Goal: Task Accomplishment & Management: Manage account settings

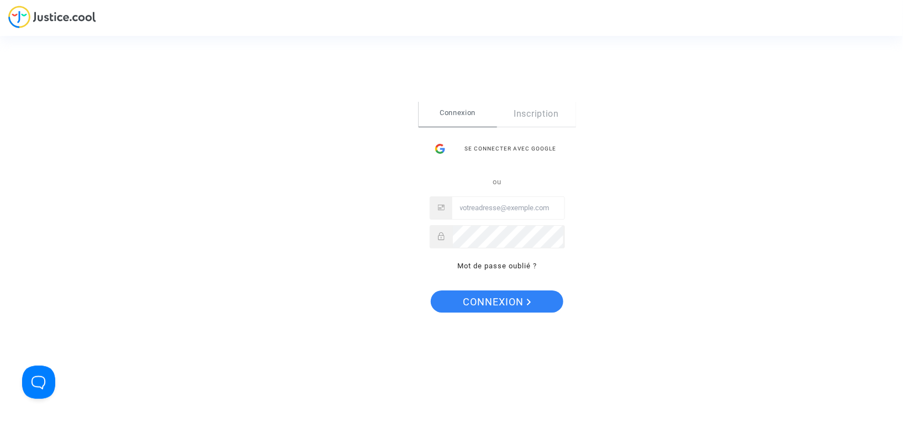
type input "[EMAIL_ADDRESS][DOMAIN_NAME]"
click at [509, 301] on span "Connexion" at bounding box center [498, 301] width 68 height 23
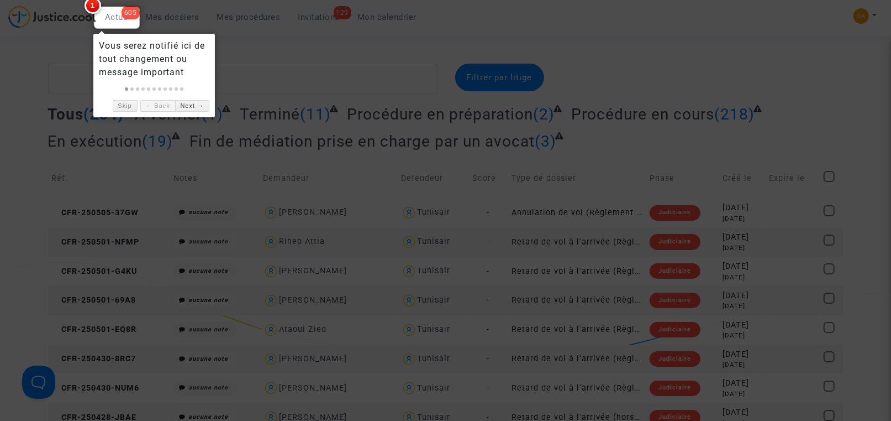
click at [257, 48] on div at bounding box center [445, 210] width 891 height 421
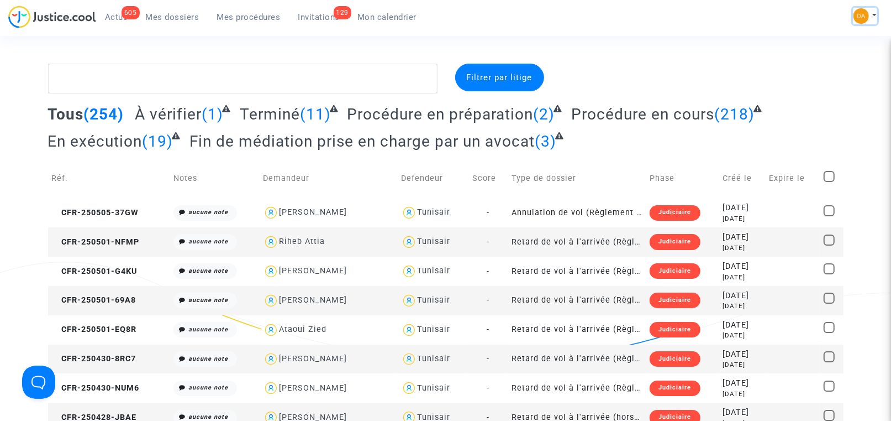
click at [875, 17] on button at bounding box center [865, 16] width 24 height 17
click at [840, 38] on link "Mon profil" at bounding box center [833, 39] width 87 height 18
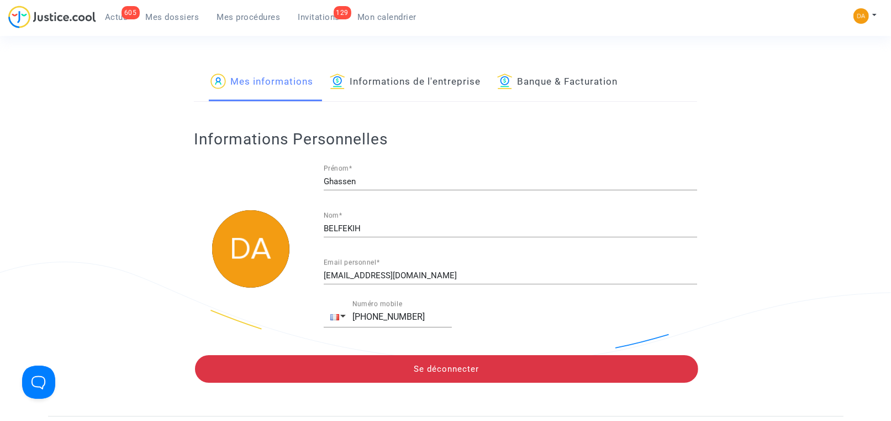
click at [443, 82] on link "Informations de l'entreprise" at bounding box center [405, 83] width 151 height 38
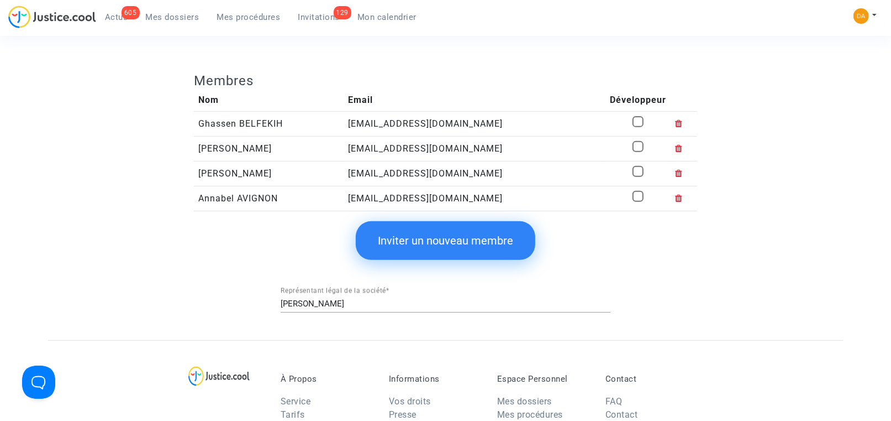
scroll to position [332, 0]
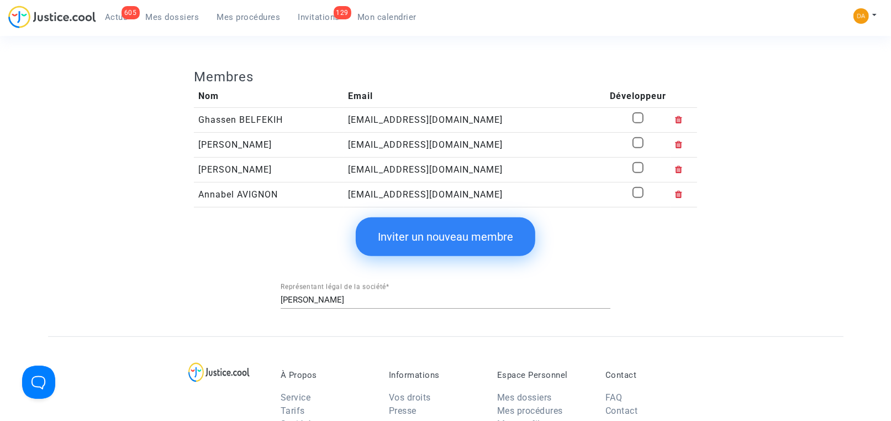
click at [443, 237] on button "Inviter un nouveau membre" at bounding box center [446, 236] width 180 height 39
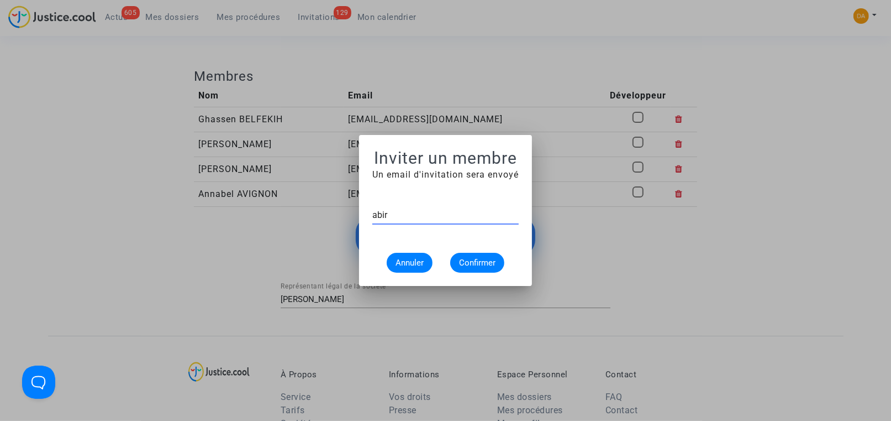
type input "[EMAIL_ADDRESS][DOMAIN_NAME]"
click at [471, 259] on span "Confirmer" at bounding box center [477, 263] width 36 height 10
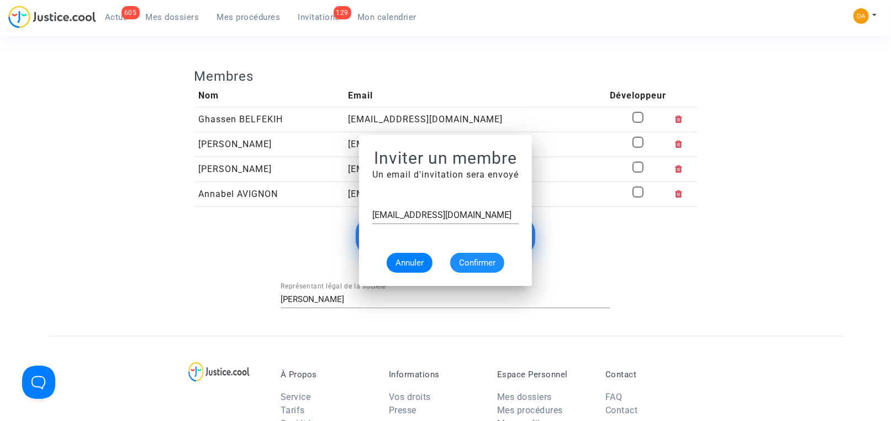
scroll to position [332, 0]
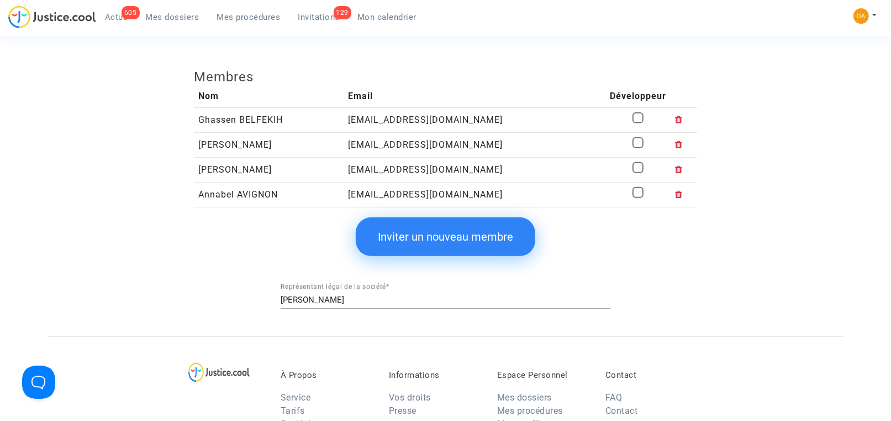
click at [433, 238] on button "Inviter un nouveau membre" at bounding box center [446, 236] width 180 height 39
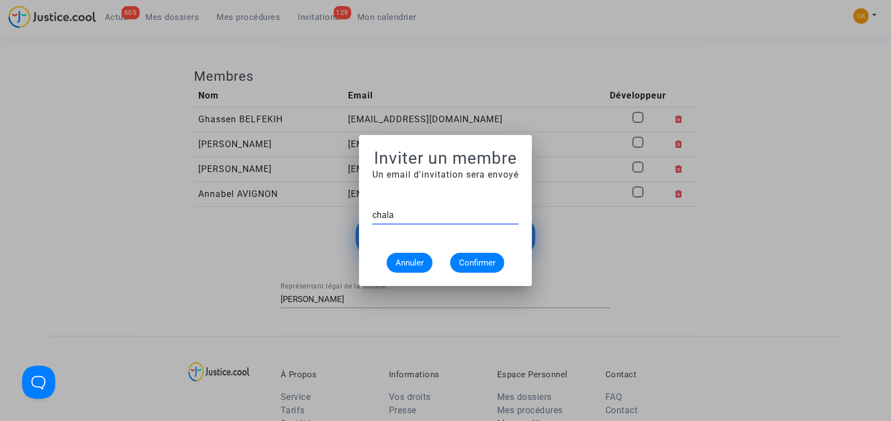
type input "chalal"
drag, startPoint x: 409, startPoint y: 213, endPoint x: 366, endPoint y: 209, distance: 42.8
click at [366, 209] on mat-dialog-container "Inviter un membre Un email d'invitation sera envoyé [PERSON_NAME]" at bounding box center [445, 210] width 173 height 151
click at [416, 259] on span "Annuler" at bounding box center [410, 263] width 28 height 10
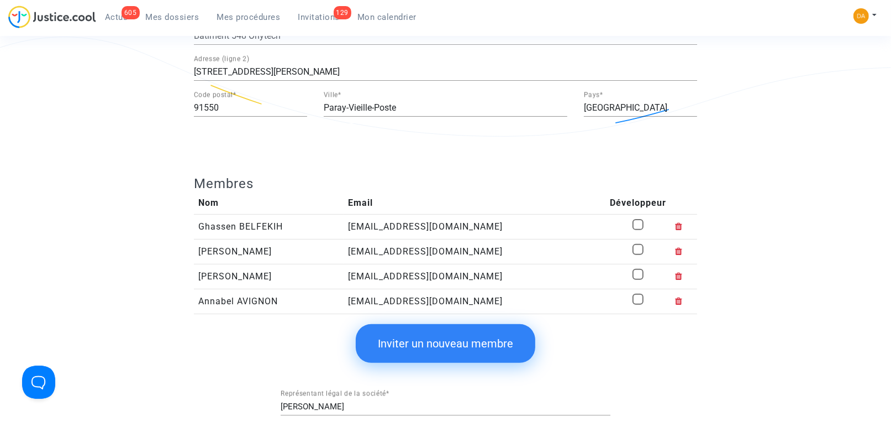
scroll to position [249, 0]
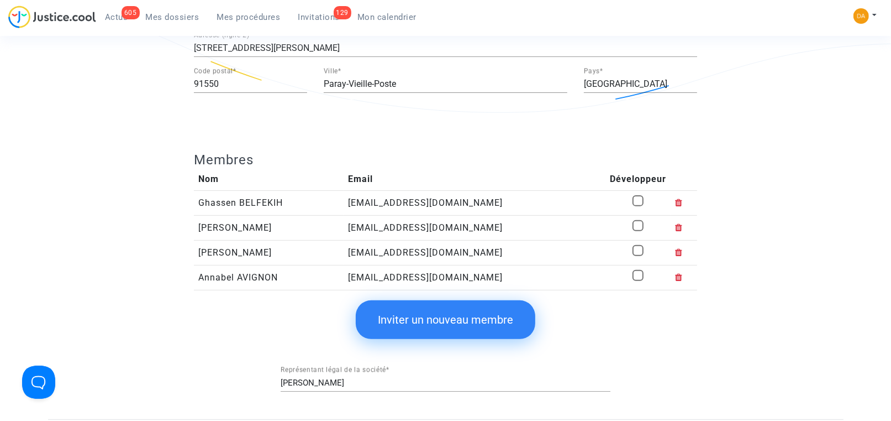
click at [442, 321] on button "Inviter un nouveau membre" at bounding box center [446, 319] width 180 height 39
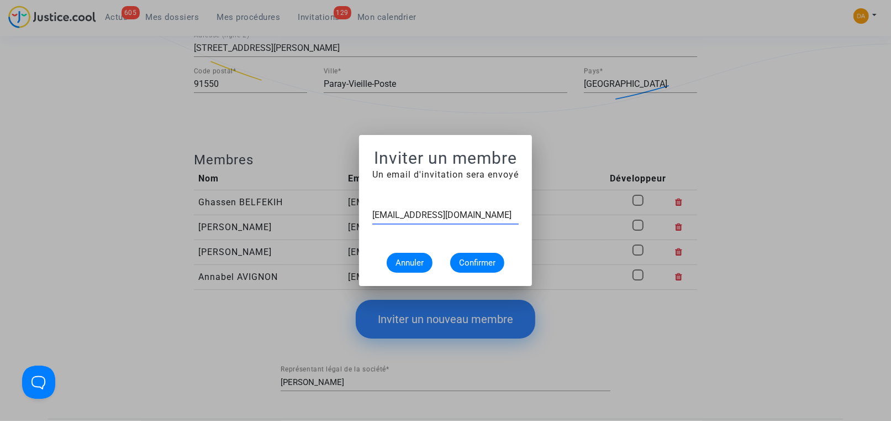
type input "[EMAIL_ADDRESS][DOMAIN_NAME]"
click at [484, 259] on span "Confirmer" at bounding box center [477, 263] width 36 height 10
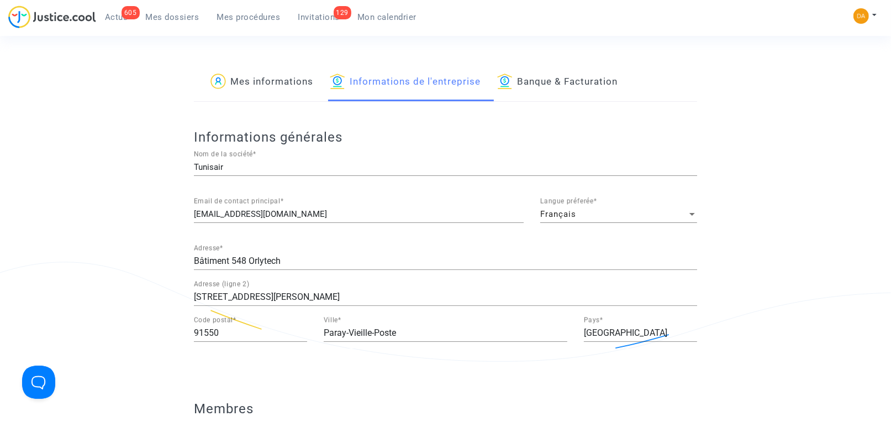
drag, startPoint x: 243, startPoint y: 85, endPoint x: 256, endPoint y: 88, distance: 13.1
click at [243, 85] on link "Mes informations" at bounding box center [262, 83] width 103 height 38
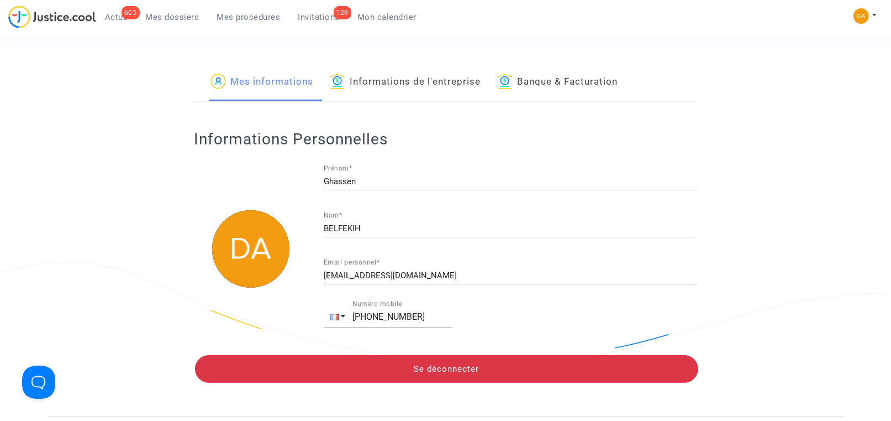
click at [178, 20] on span "Mes dossiers" at bounding box center [173, 17] width 54 height 10
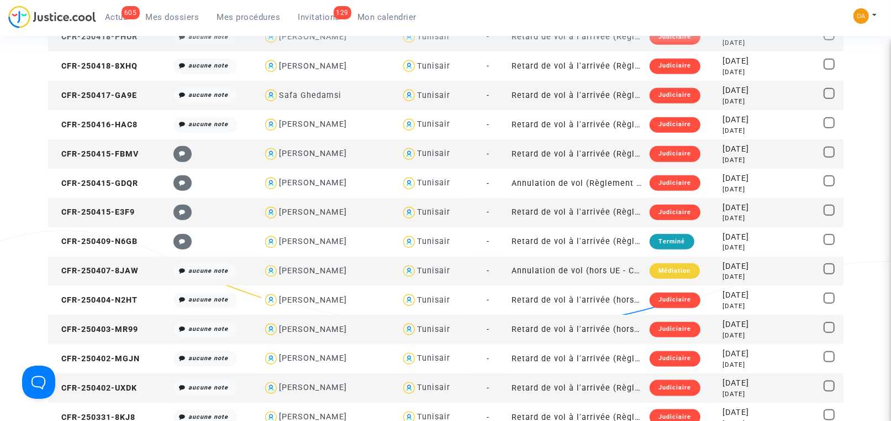
scroll to position [1078, 0]
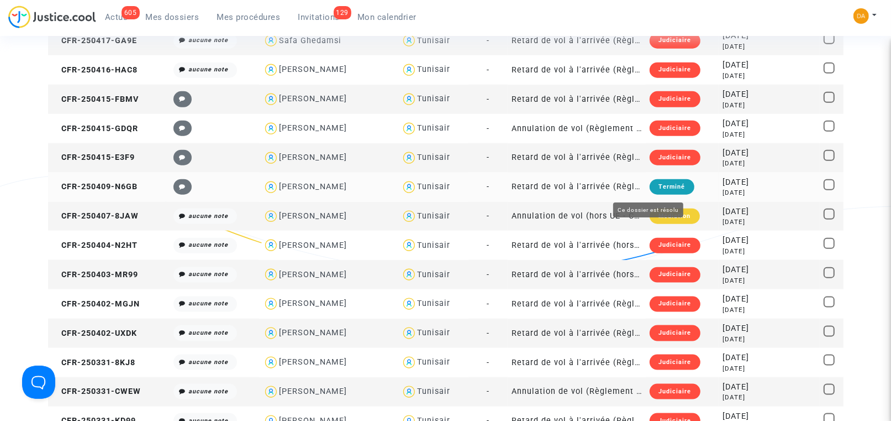
click at [653, 182] on div "Terminé" at bounding box center [672, 186] width 44 height 15
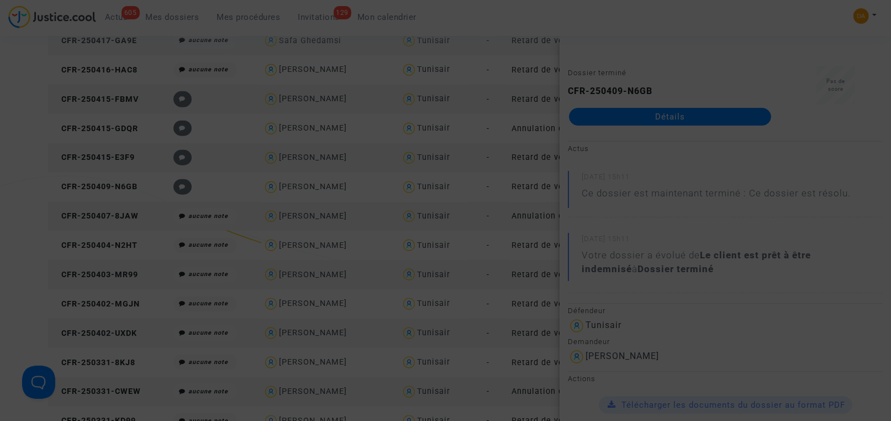
click at [669, 148] on div at bounding box center [445, 210] width 891 height 421
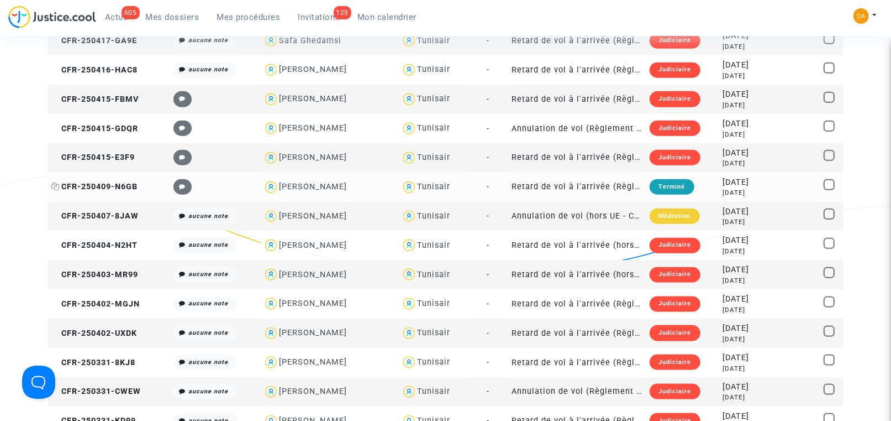
click at [114, 184] on span "CFR-250409-N6GB" at bounding box center [95, 186] width 86 height 9
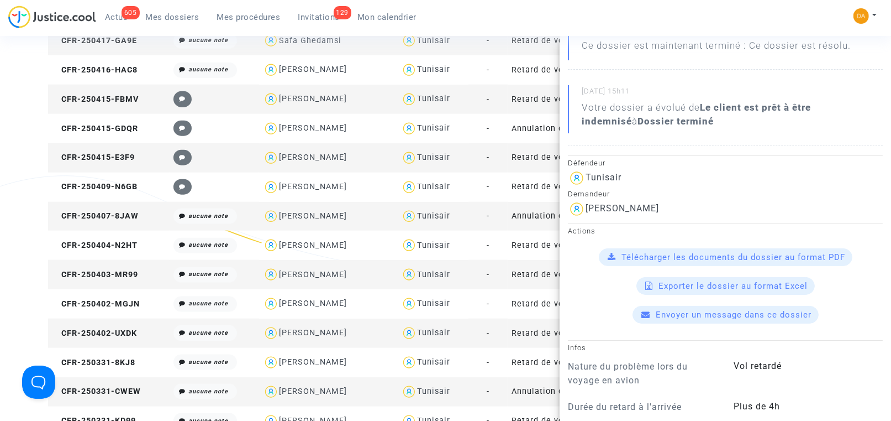
scroll to position [166, 0]
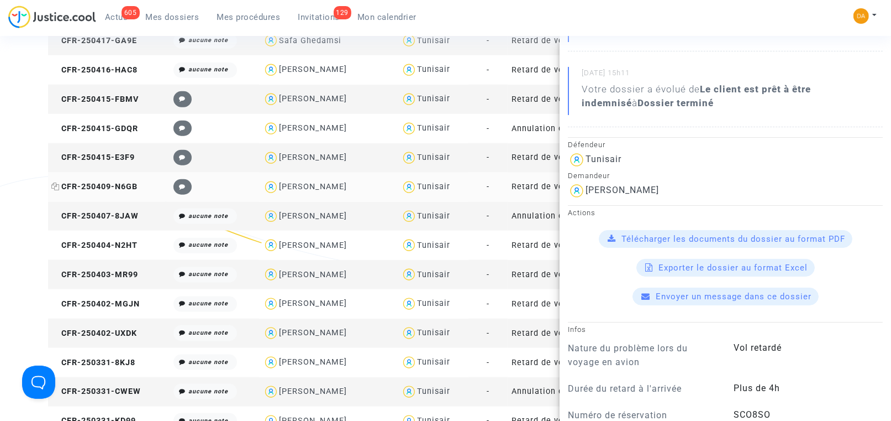
click at [106, 182] on span "CFR-250409-N6GB" at bounding box center [95, 186] width 86 height 9
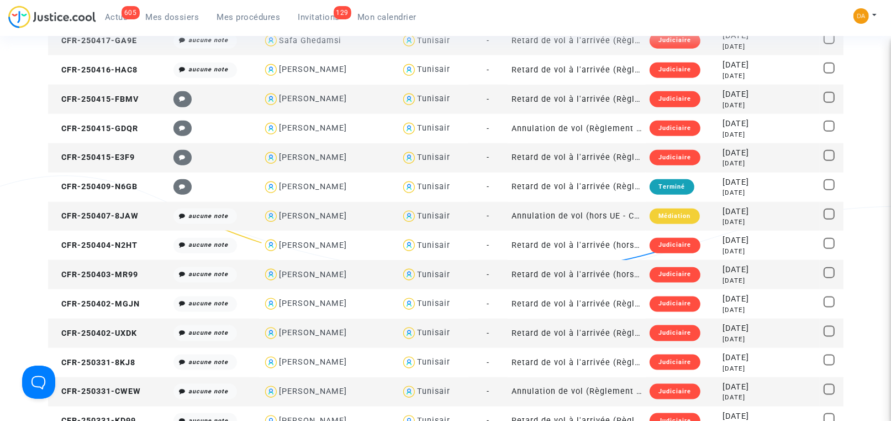
click at [660, 213] on div "Médiation" at bounding box center [675, 215] width 50 height 15
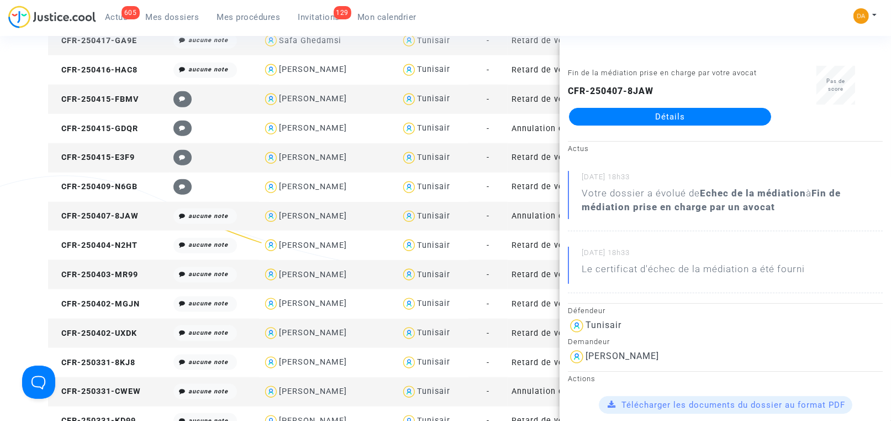
click at [686, 119] on link "Détails" at bounding box center [670, 117] width 202 height 18
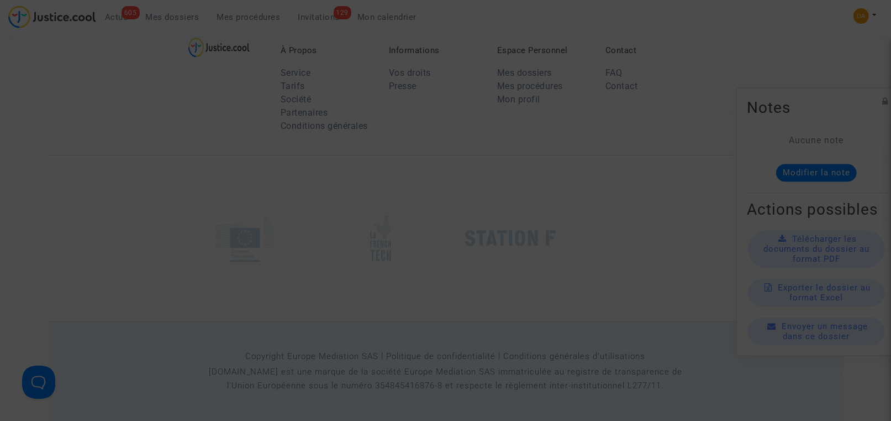
scroll to position [60, 0]
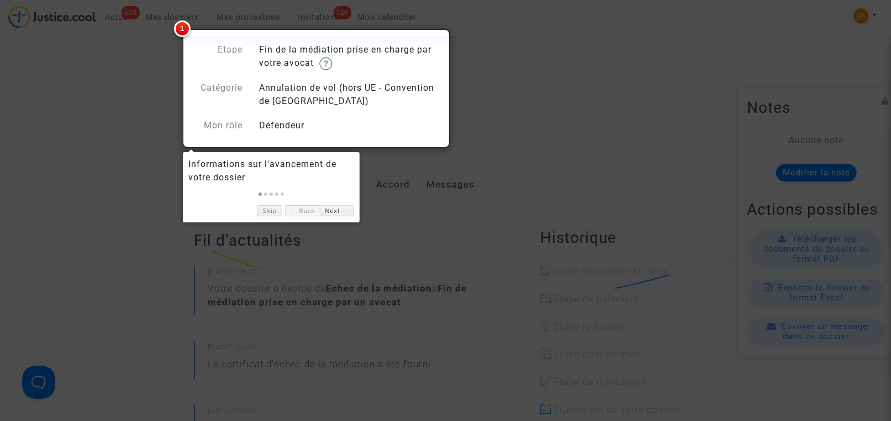
click at [113, 106] on div at bounding box center [445, 210] width 891 height 421
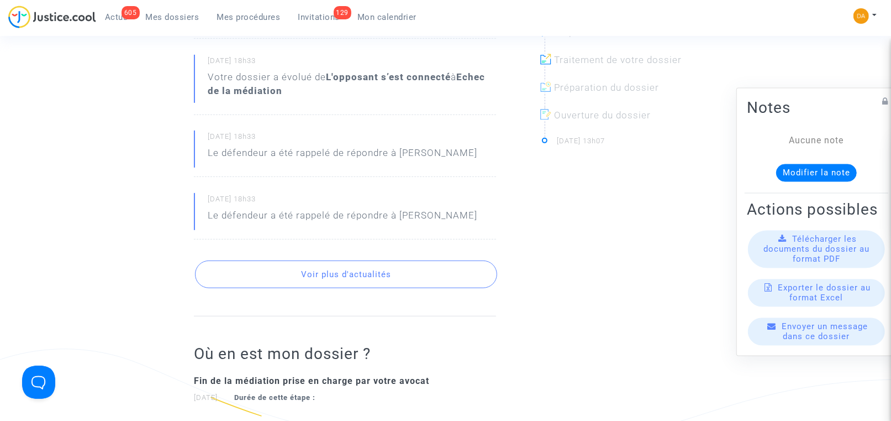
scroll to position [414, 0]
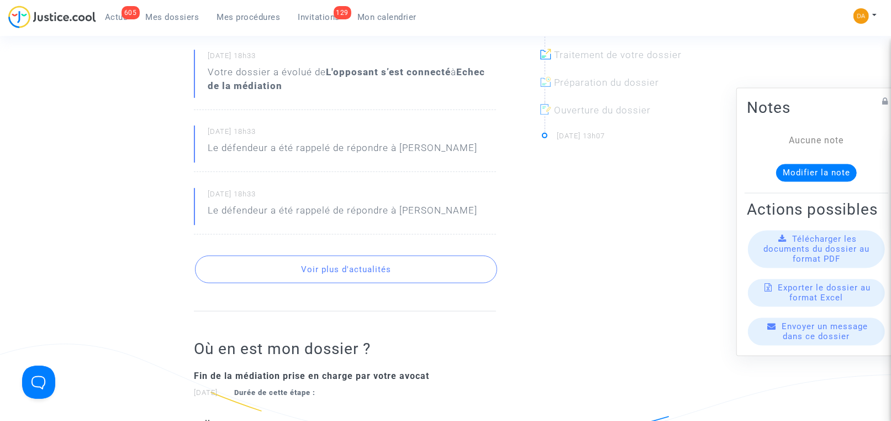
click at [816, 258] on span "Télécharger les documents du dossier au format PDF" at bounding box center [817, 249] width 106 height 30
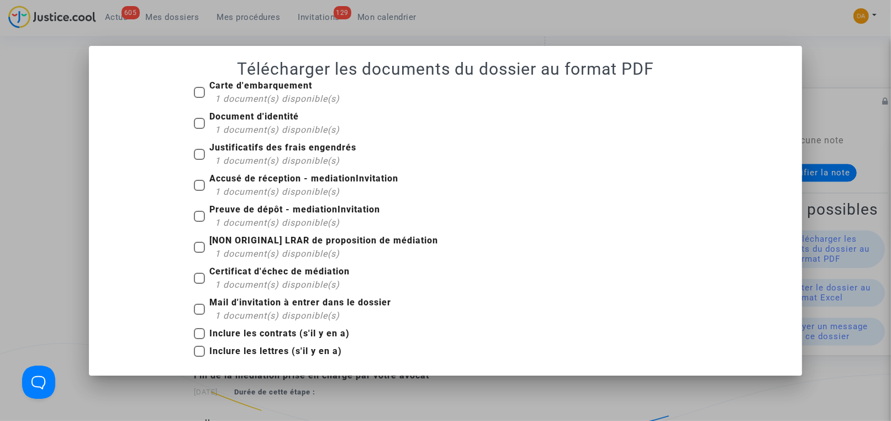
click at [239, 179] on b "Accusé de réception - mediationInvitation" at bounding box center [303, 178] width 189 height 10
click at [199, 191] on input "Accusé de réception - mediationInvitation 1 document(s) disponible(s)" at bounding box center [199, 191] width 1 height 1
checkbox input "true"
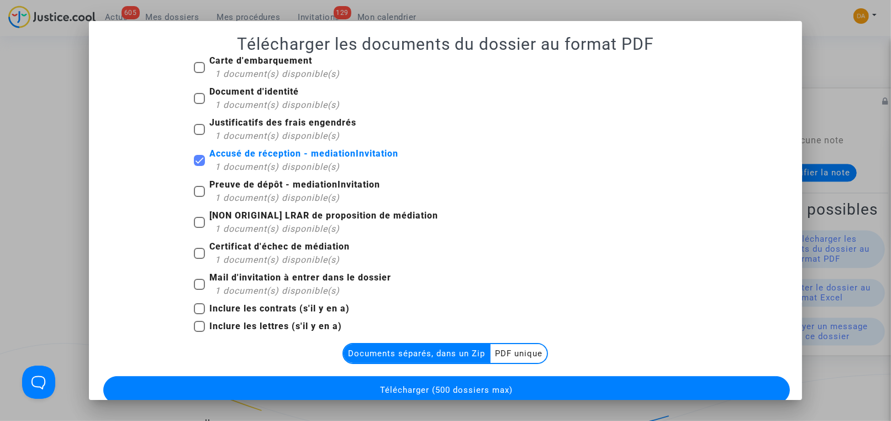
click at [509, 352] on multi-toggle-item "PDF unique" at bounding box center [519, 353] width 56 height 19
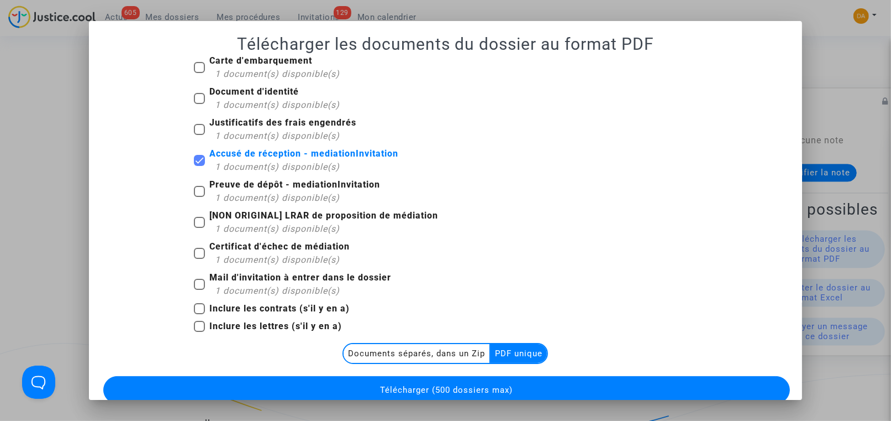
click at [440, 385] on span "Télécharger (500 dossiers max)" at bounding box center [446, 390] width 133 height 10
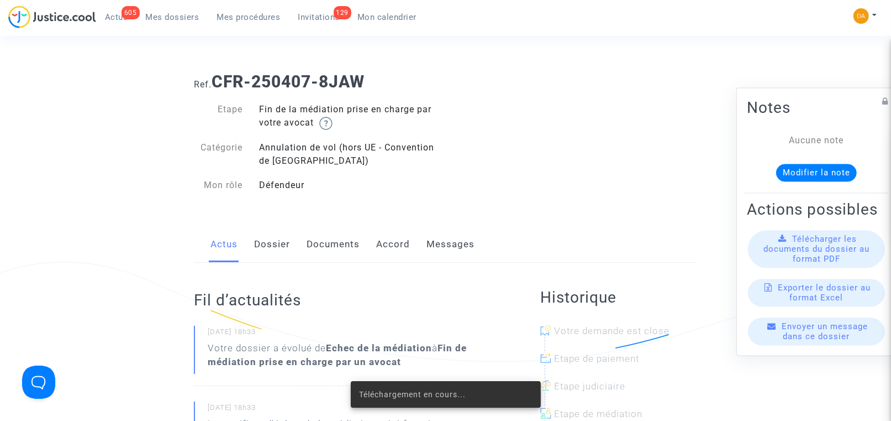
scroll to position [414, 0]
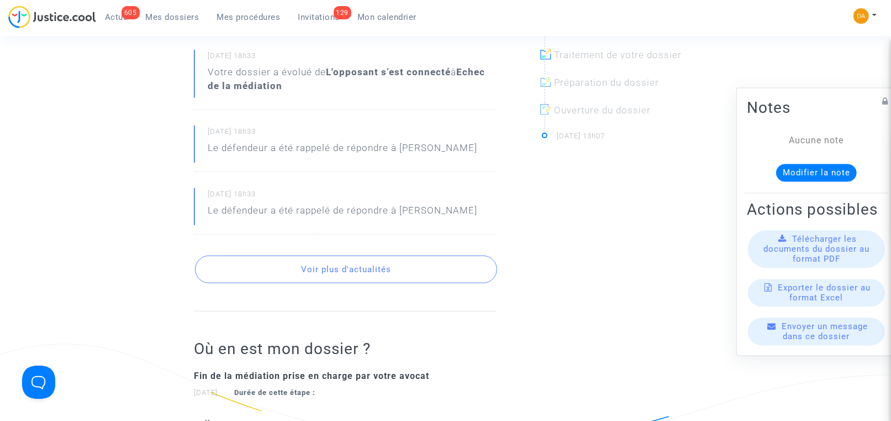
click at [800, 255] on span "Télécharger les documents du dossier au format PDF" at bounding box center [817, 249] width 106 height 30
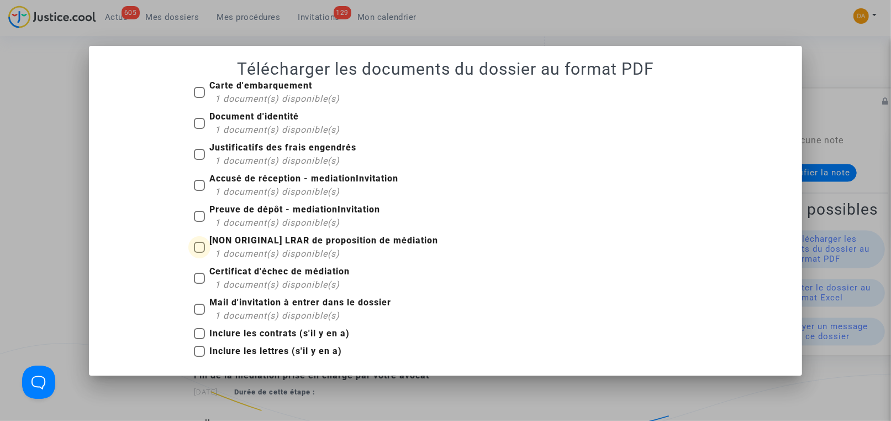
click at [198, 249] on span at bounding box center [199, 246] width 11 height 11
click at [199, 253] on input "[NON ORIGINAL] LRAR de proposition de médiation 1 document(s) disponible(s)" at bounding box center [199, 253] width 1 height 1
checkbox input "true"
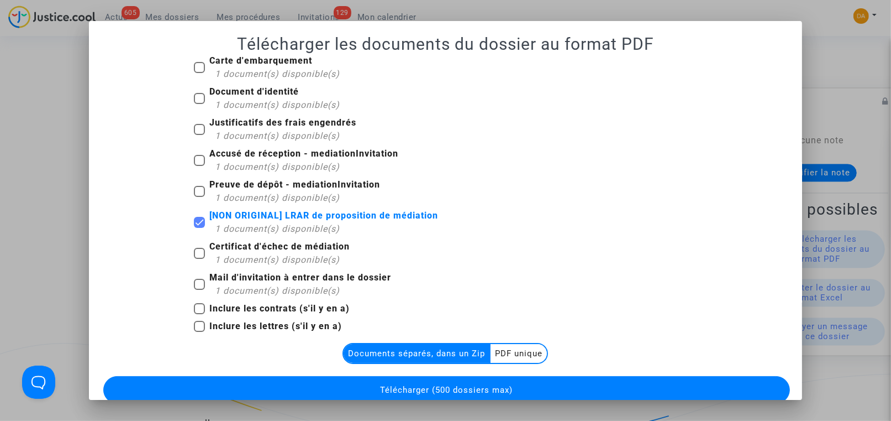
click at [517, 344] on multi-toggle-item "PDF unique" at bounding box center [519, 353] width 56 height 19
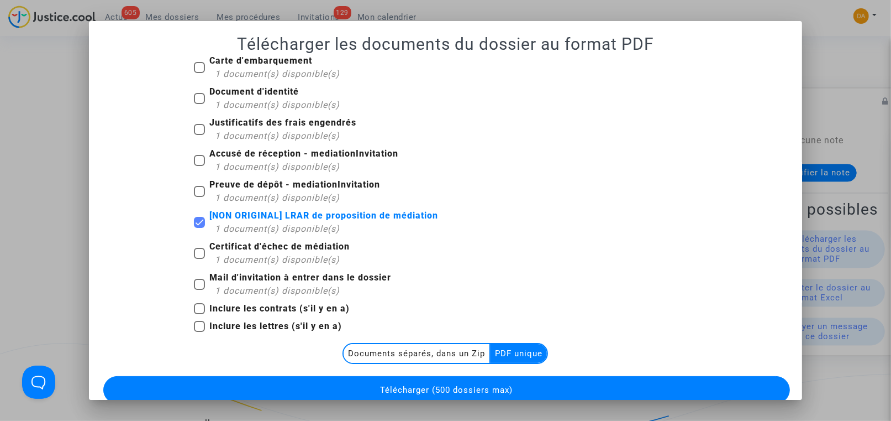
click at [491, 396] on button "Télécharger (500 dossiers max)" at bounding box center [446, 390] width 686 height 28
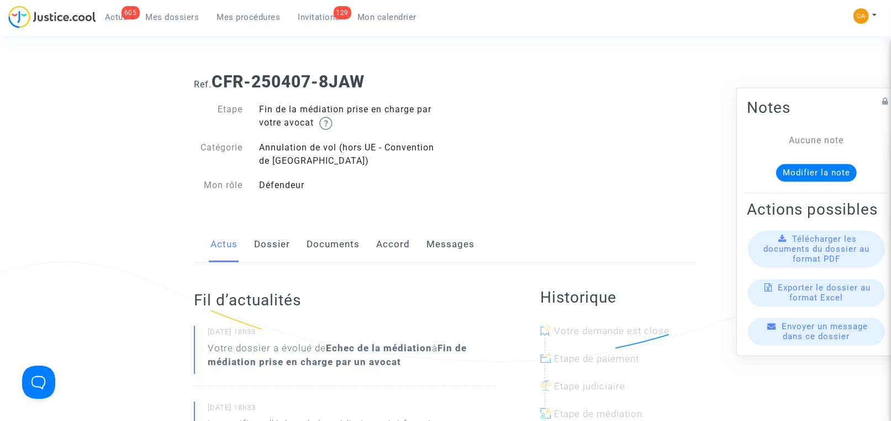
click at [239, 21] on span "Mes procédures" at bounding box center [249, 17] width 64 height 10
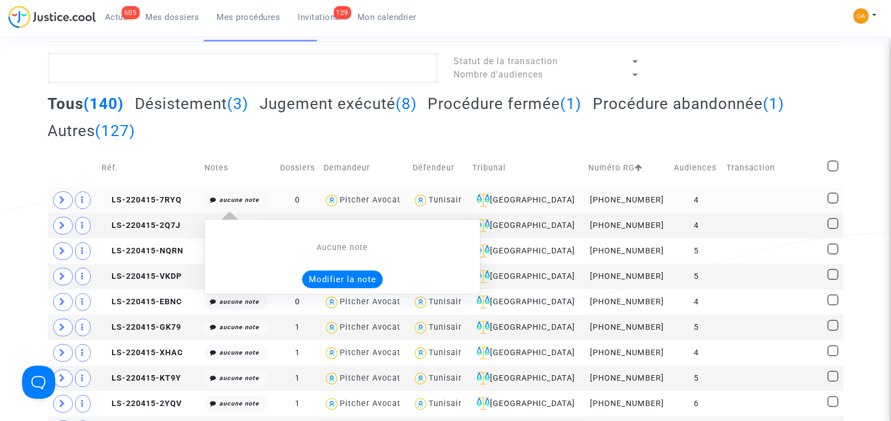
scroll to position [83, 0]
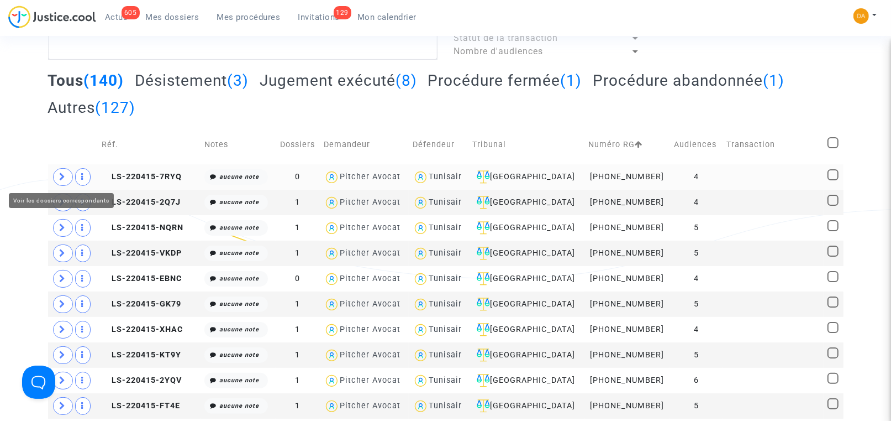
click at [64, 172] on icon at bounding box center [63, 176] width 7 height 8
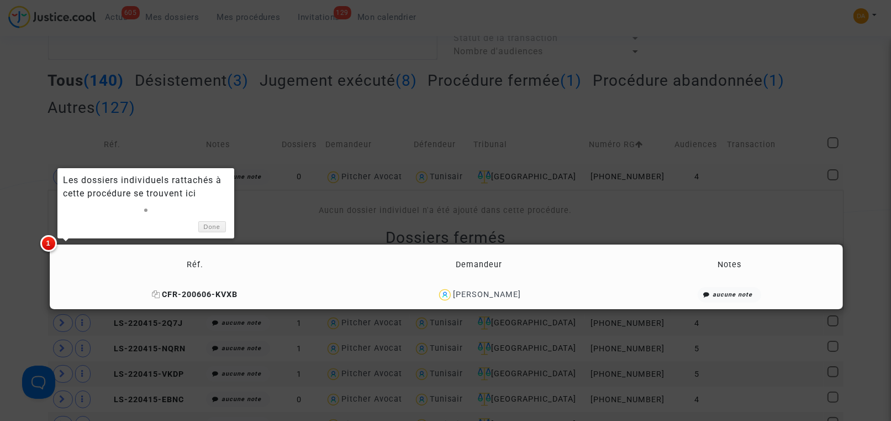
click at [196, 296] on span "CFR-200606-KVXB" at bounding box center [195, 294] width 86 height 9
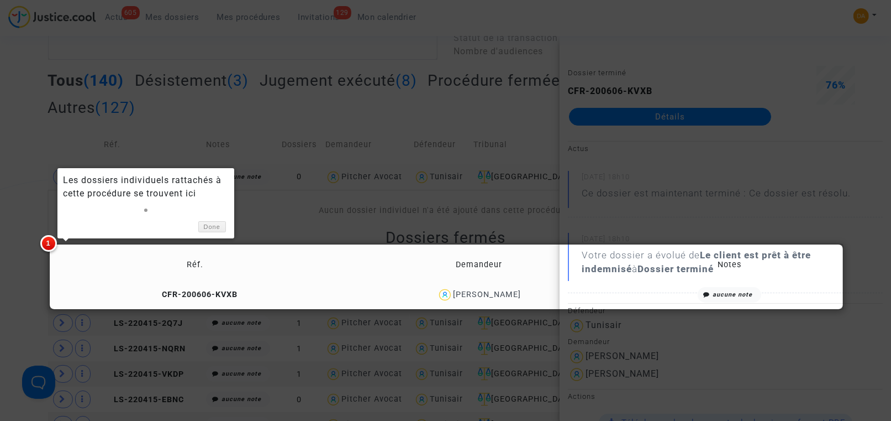
click at [640, 159] on div at bounding box center [445, 210] width 891 height 421
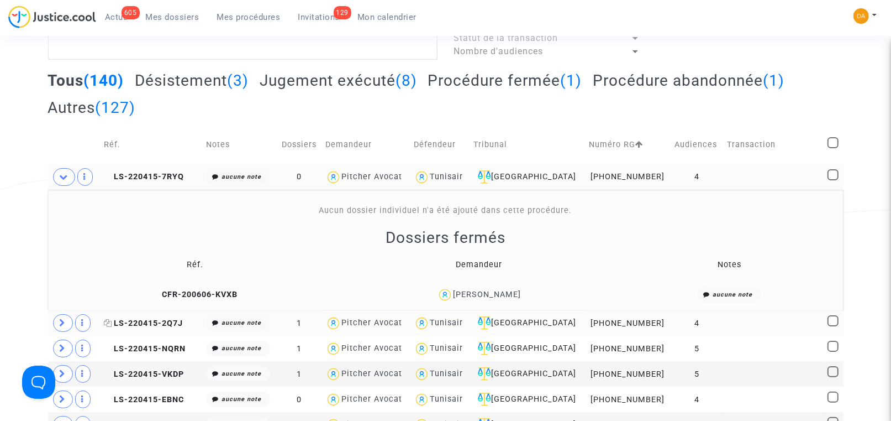
click at [151, 319] on span "LS-220415-2Q7J" at bounding box center [143, 322] width 79 height 9
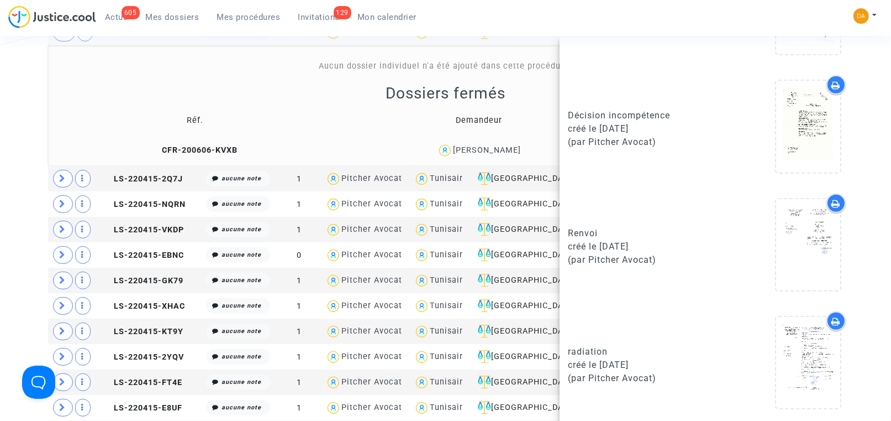
scroll to position [249, 0]
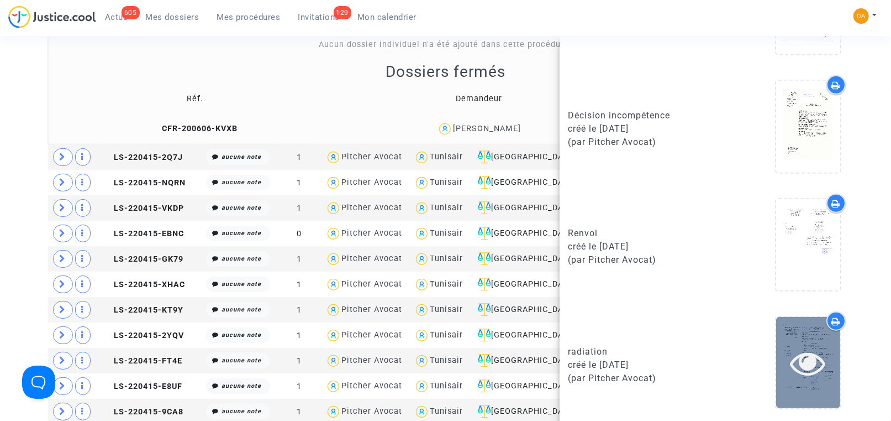
click at [806, 332] on div at bounding box center [808, 362] width 64 height 91
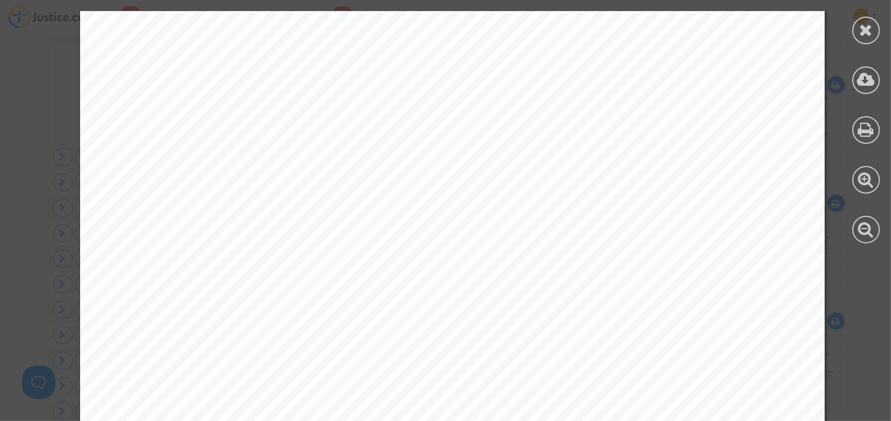
scroll to position [0, 0]
click at [861, 35] on icon at bounding box center [867, 30] width 14 height 17
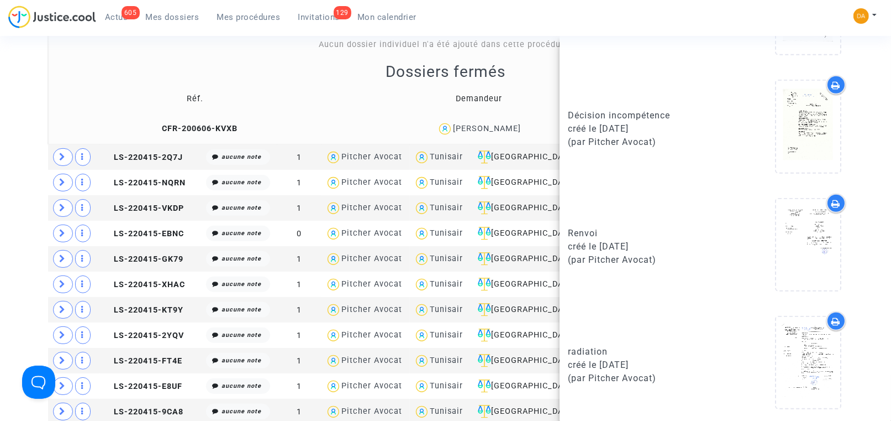
click at [73, 82] on td "Réf." at bounding box center [195, 99] width 287 height 36
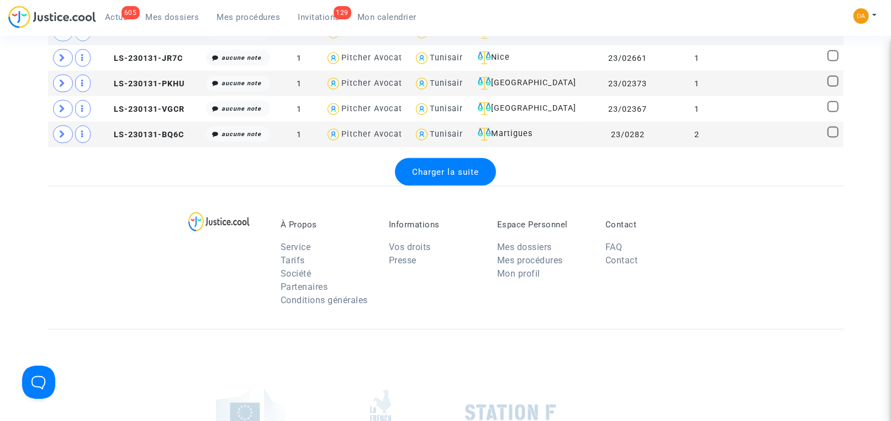
scroll to position [1409, 0]
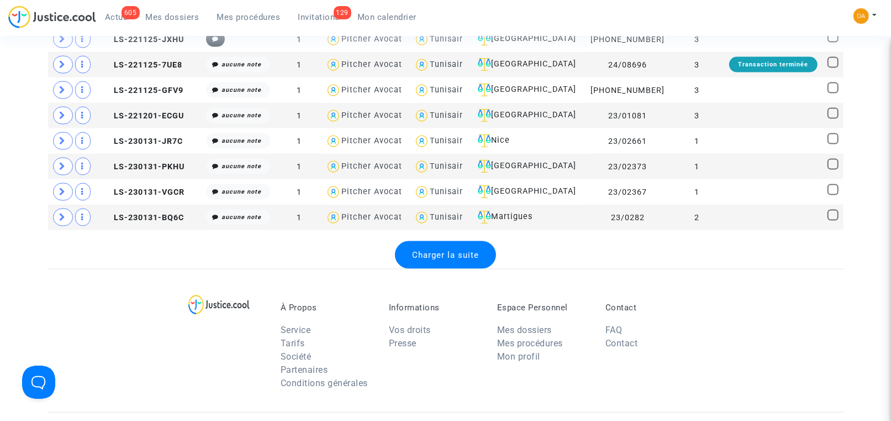
click at [448, 250] on span "Charger la suite" at bounding box center [445, 255] width 67 height 10
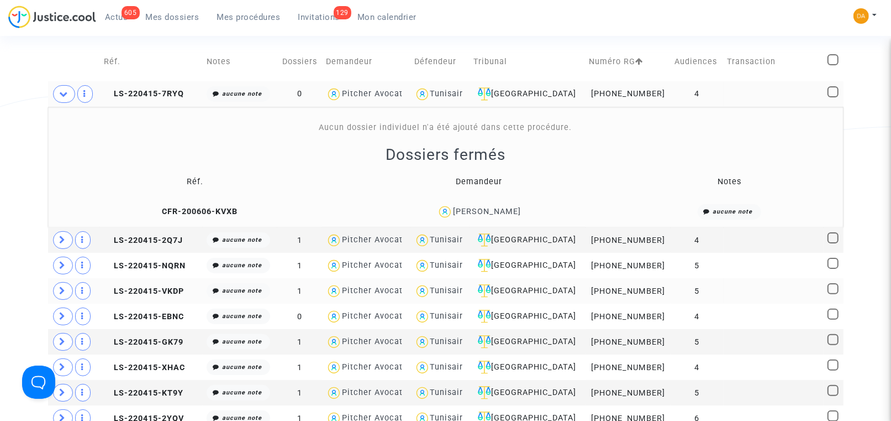
scroll to position [249, 0]
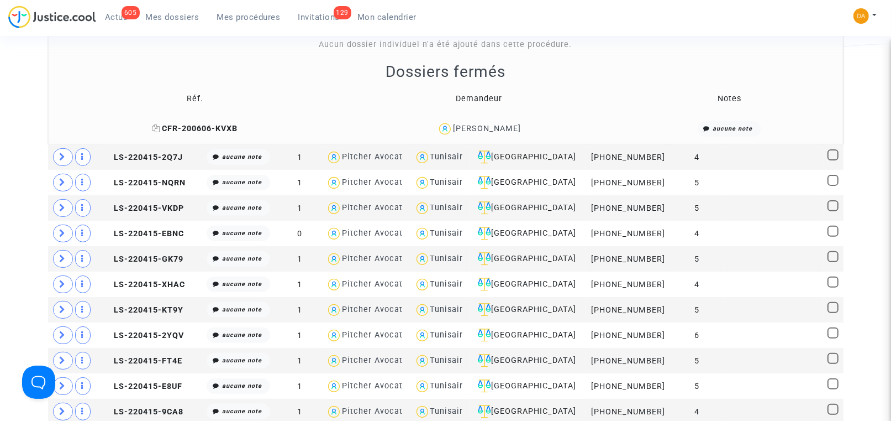
click at [186, 125] on span "CFR-200606-KVXB" at bounding box center [195, 128] width 86 height 9
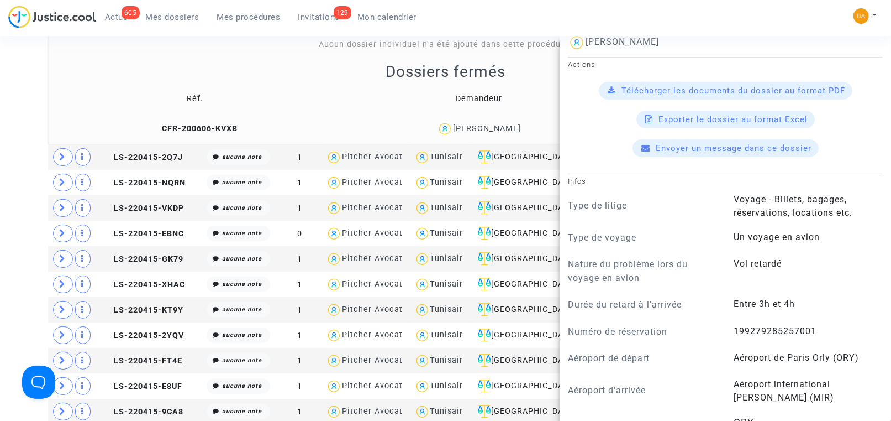
scroll to position [414, 0]
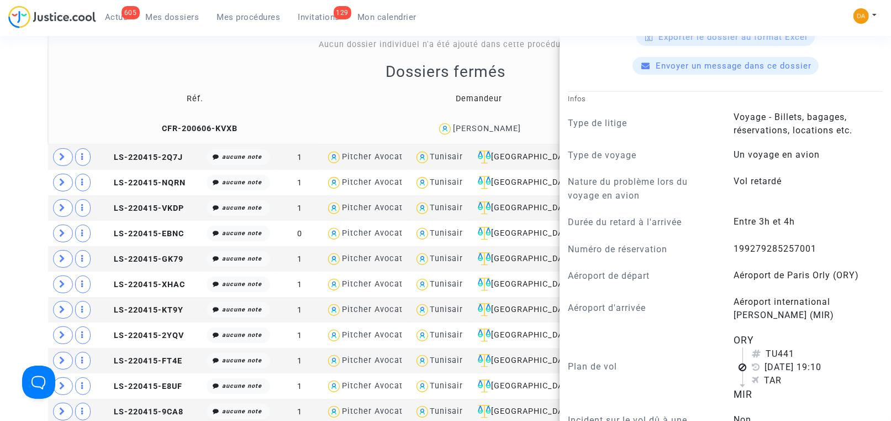
click at [776, 246] on span "199279285257001" at bounding box center [775, 248] width 83 height 10
copy span "199279285257001"
click at [72, 114] on td "Réf." at bounding box center [195, 99] width 287 height 36
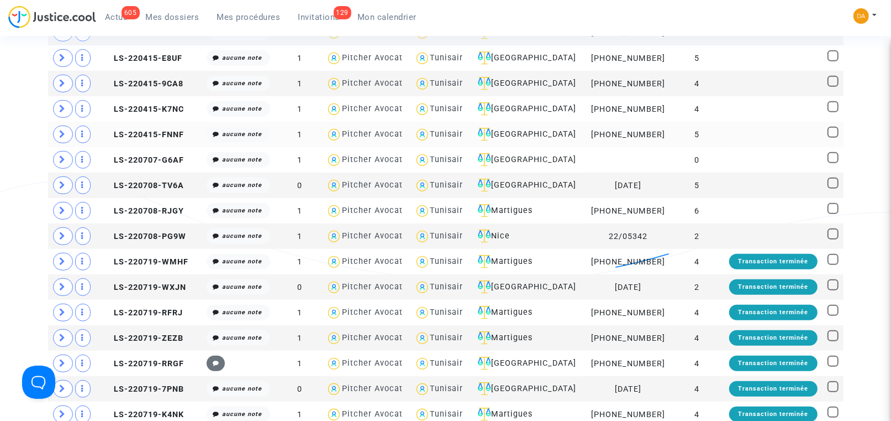
scroll to position [663, 0]
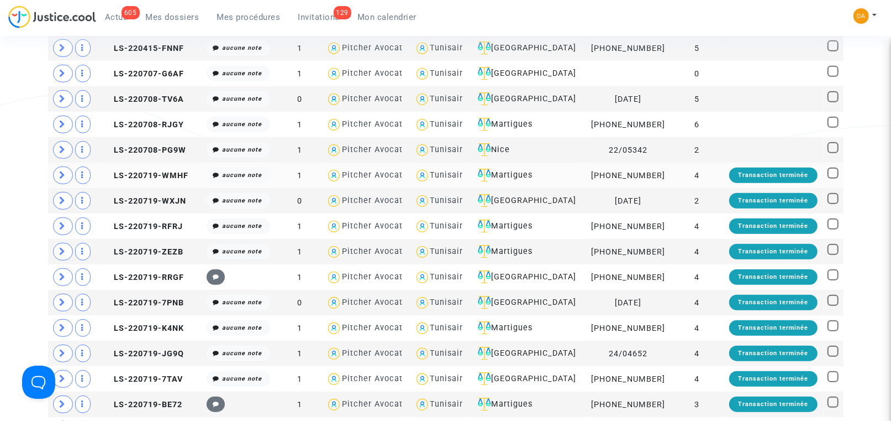
click at [621, 173] on td "[PHONE_NUMBER]" at bounding box center [629, 174] width 86 height 25
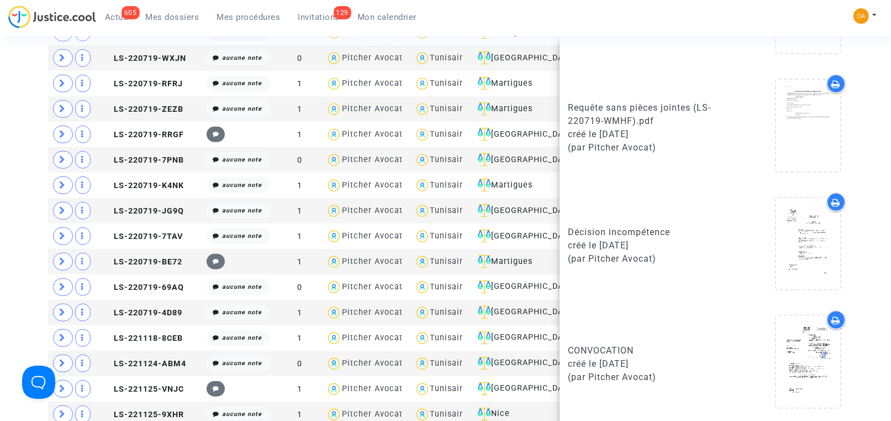
scroll to position [829, 0]
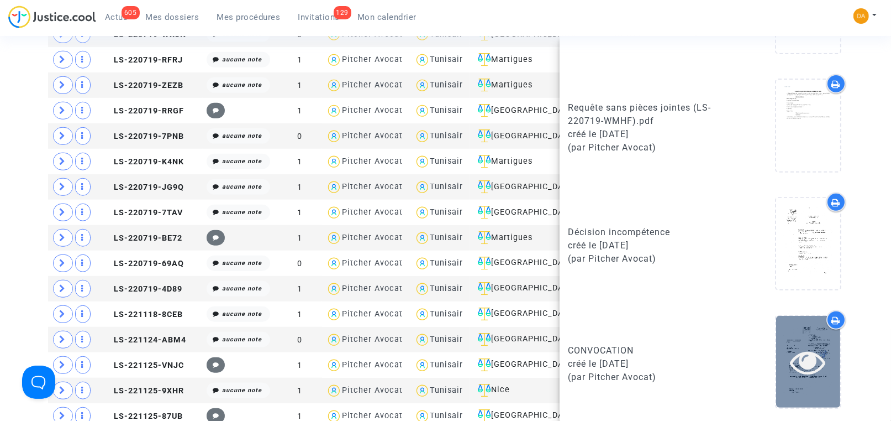
click at [802, 338] on div at bounding box center [808, 361] width 64 height 91
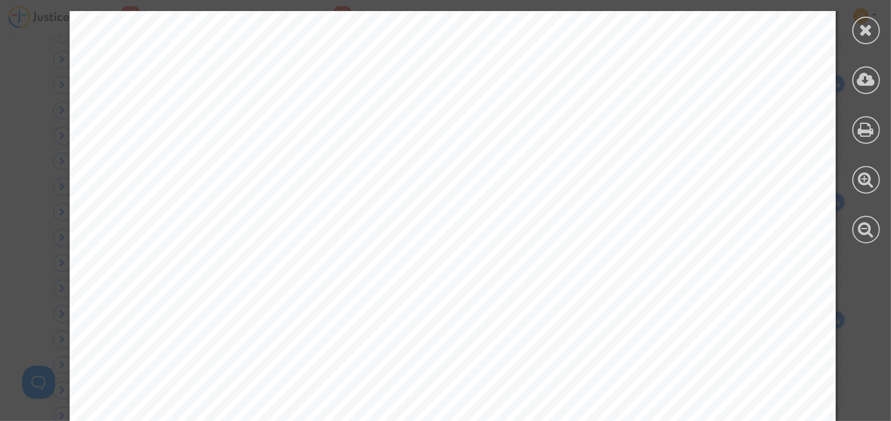
scroll to position [0, 0]
click at [869, 33] on icon at bounding box center [867, 30] width 14 height 17
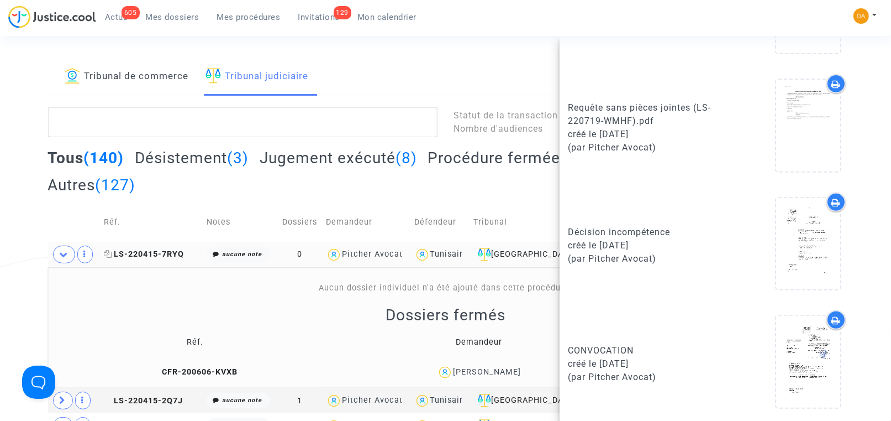
scroll to position [166, 0]
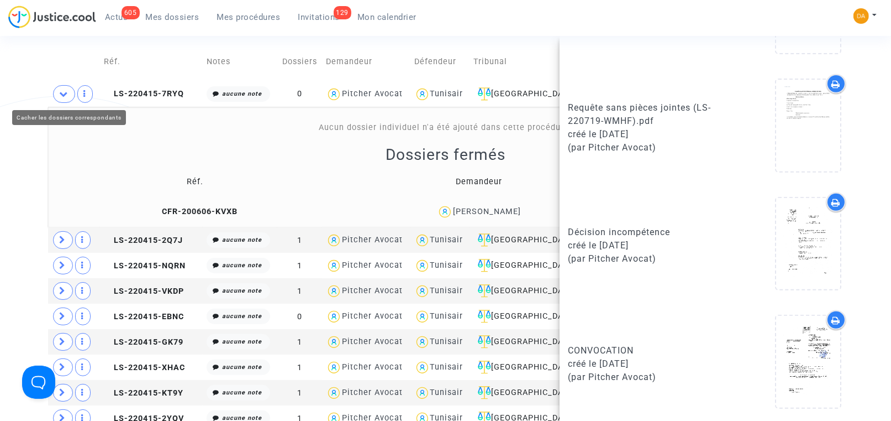
click at [62, 97] on icon at bounding box center [64, 94] width 9 height 8
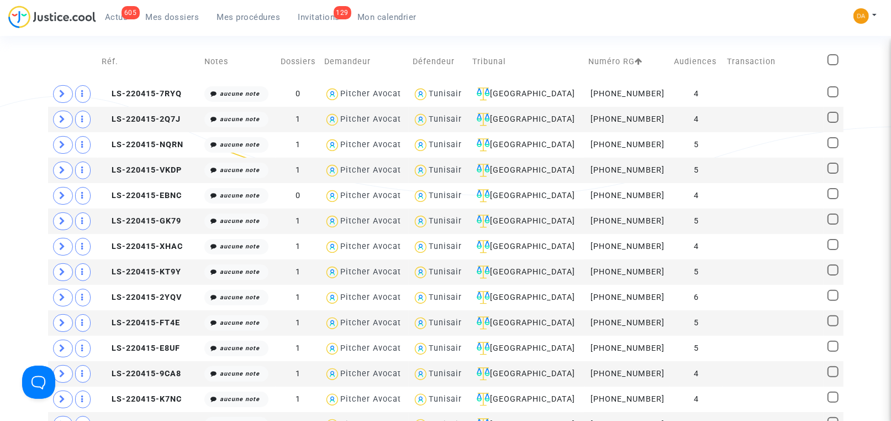
scroll to position [0, 0]
click at [61, 118] on icon at bounding box center [63, 119] width 7 height 8
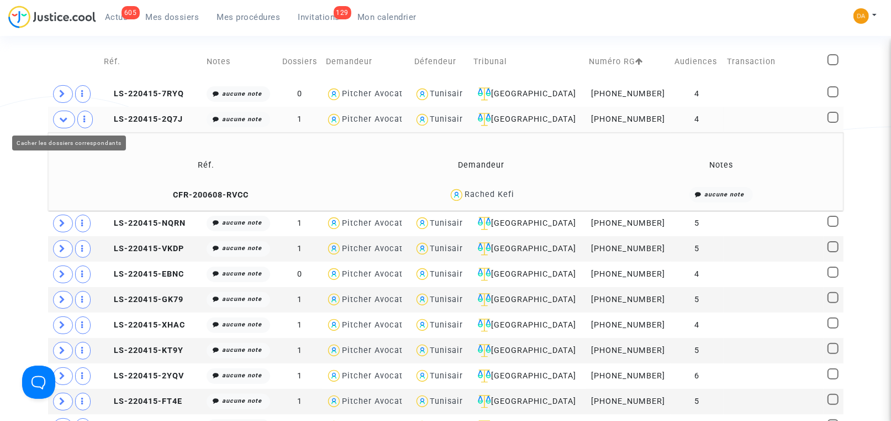
click at [65, 122] on icon at bounding box center [64, 119] width 9 height 8
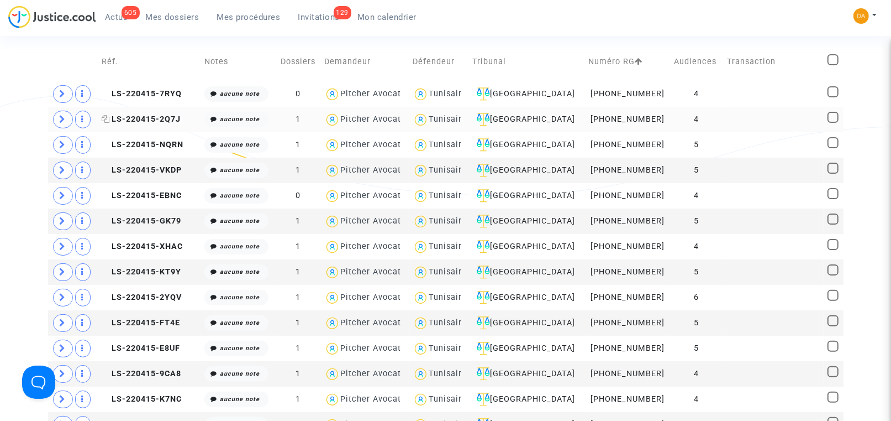
click at [159, 119] on span "LS-220415-2Q7J" at bounding box center [141, 118] width 79 height 9
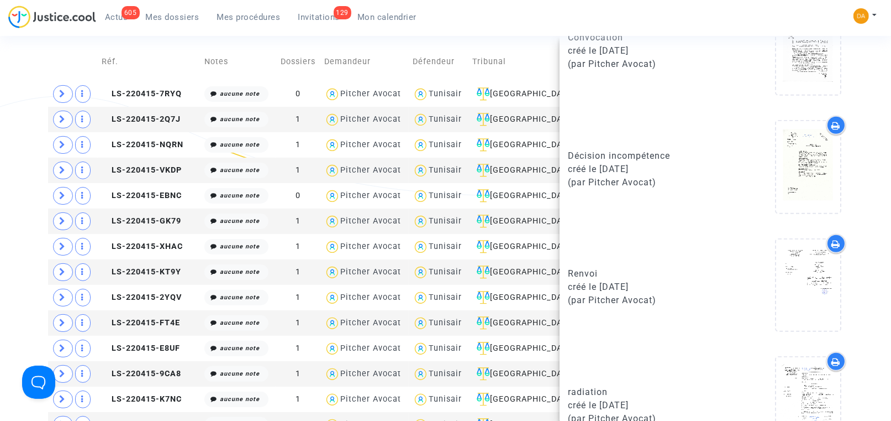
scroll to position [644, 0]
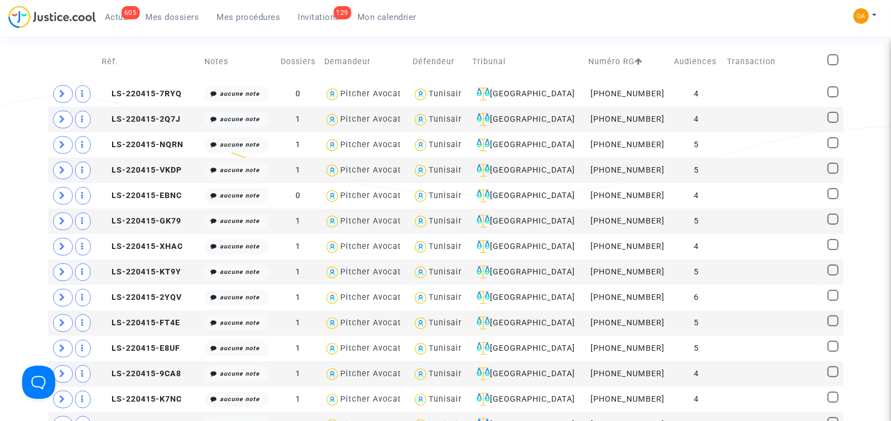
click at [832, 61] on span at bounding box center [833, 59] width 11 height 11
click at [833, 65] on input "checkbox" at bounding box center [833, 65] width 1 height 1
checkbox input "true"
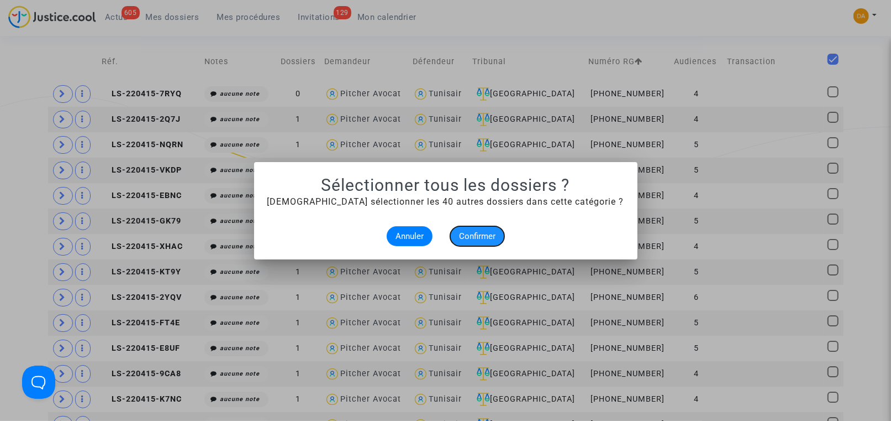
click at [479, 231] on span "Confirmer" at bounding box center [477, 236] width 36 height 10
checkbox input "true"
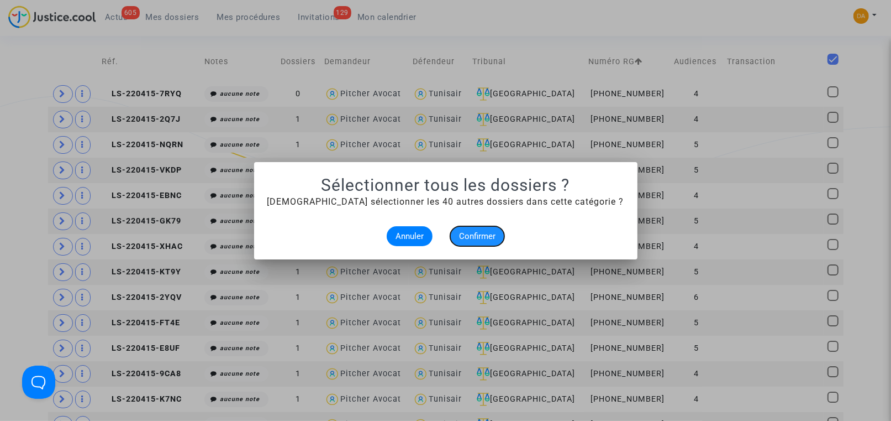
checkbox input "true"
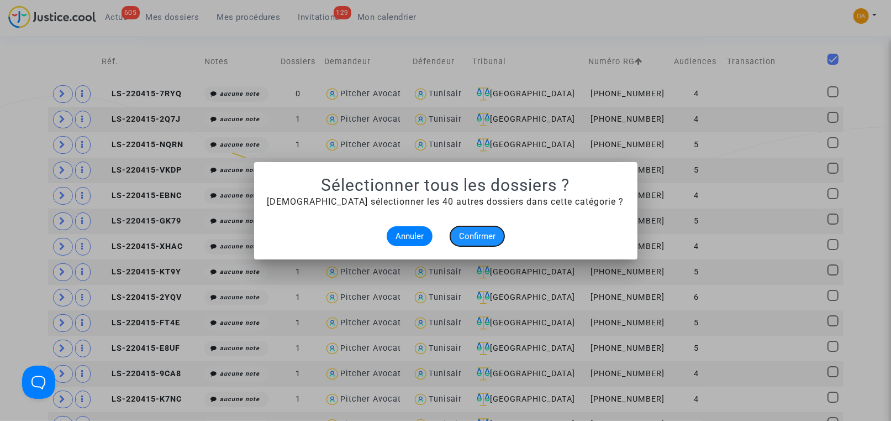
checkbox input "true"
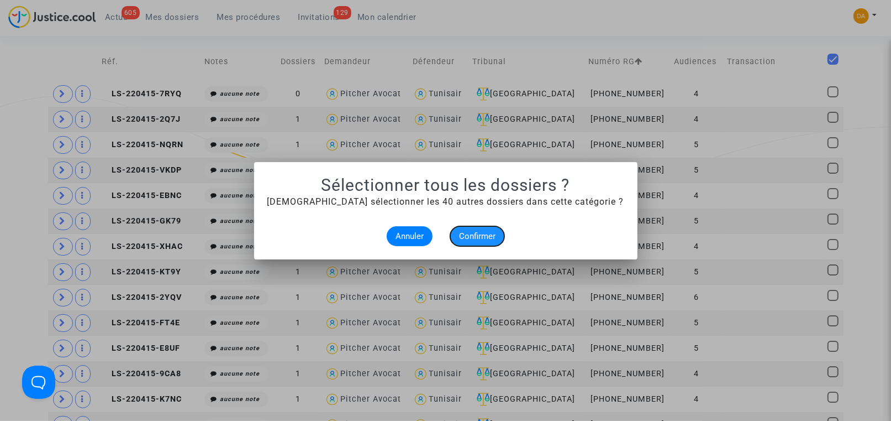
checkbox input "true"
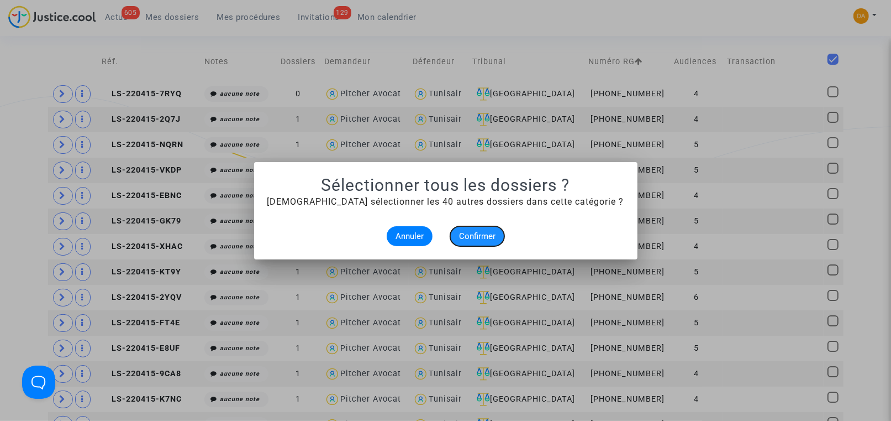
checkbox input "true"
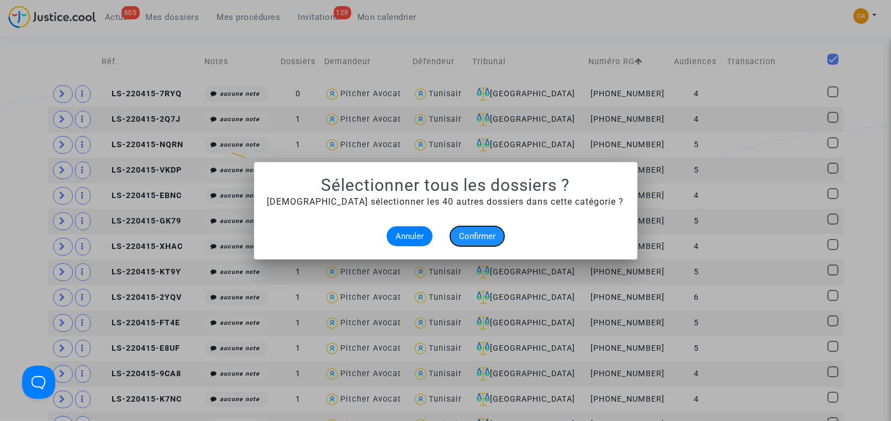
checkbox input "true"
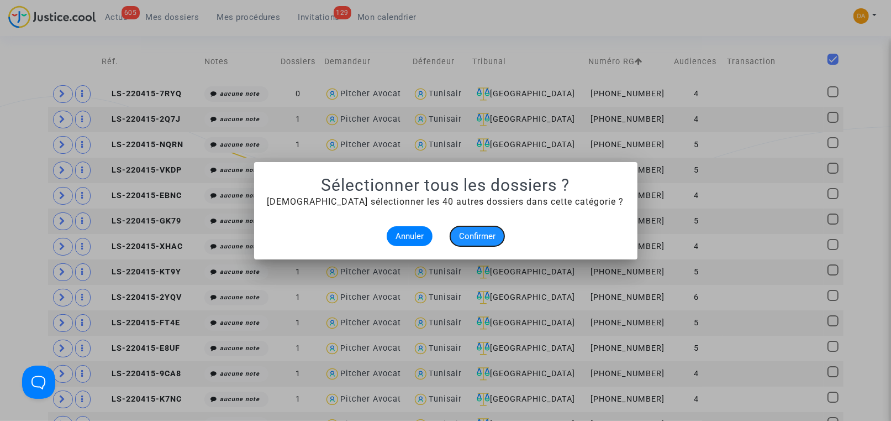
checkbox input "true"
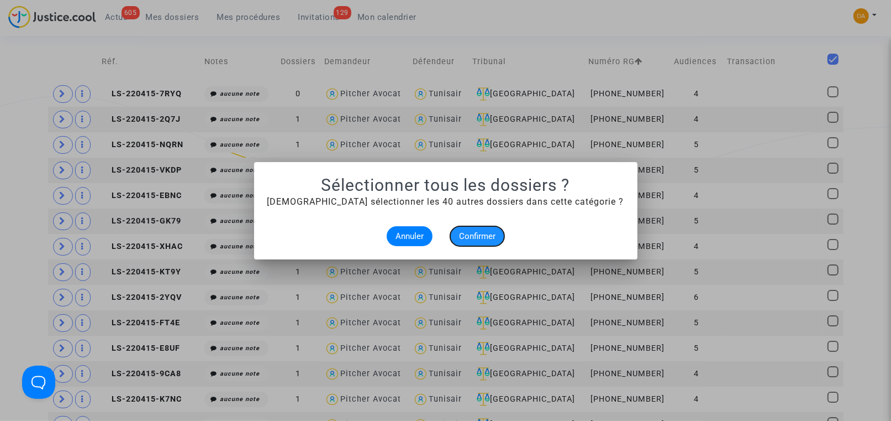
checkbox input "true"
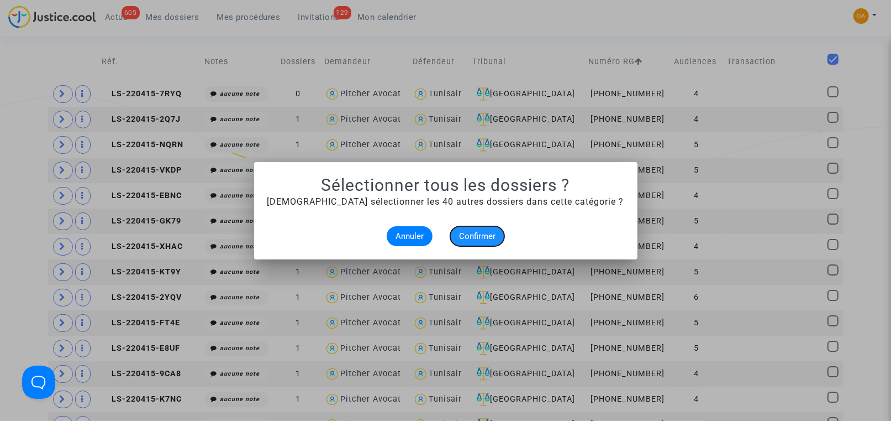
checkbox input "true"
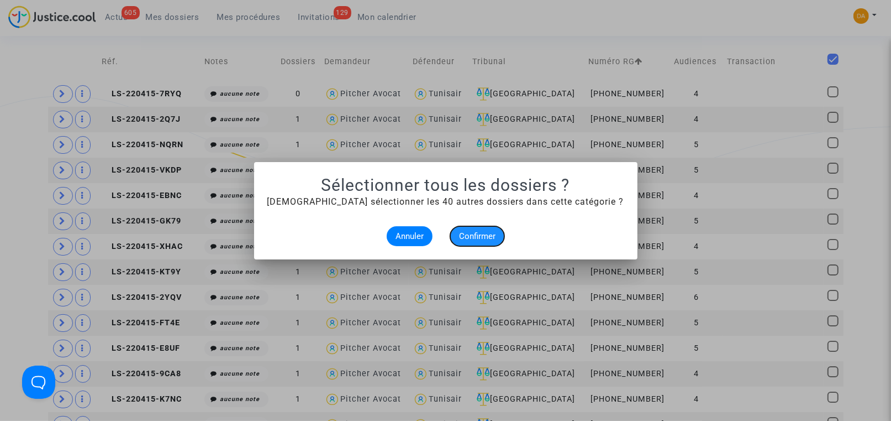
checkbox input "true"
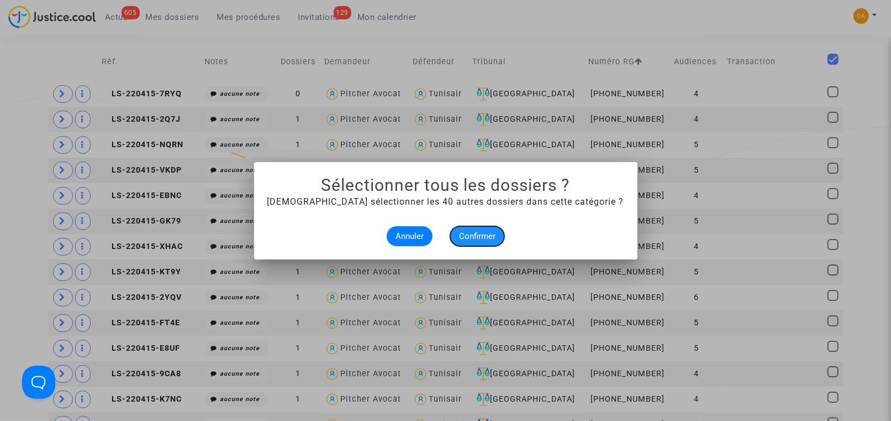
checkbox input "true"
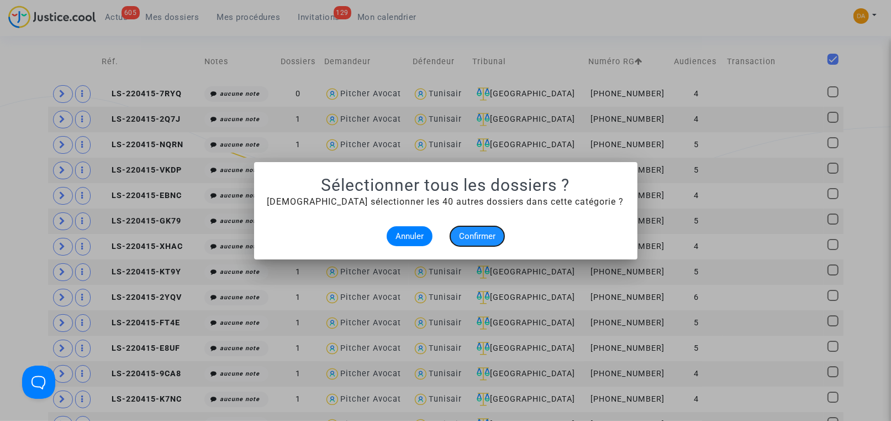
checkbox input "true"
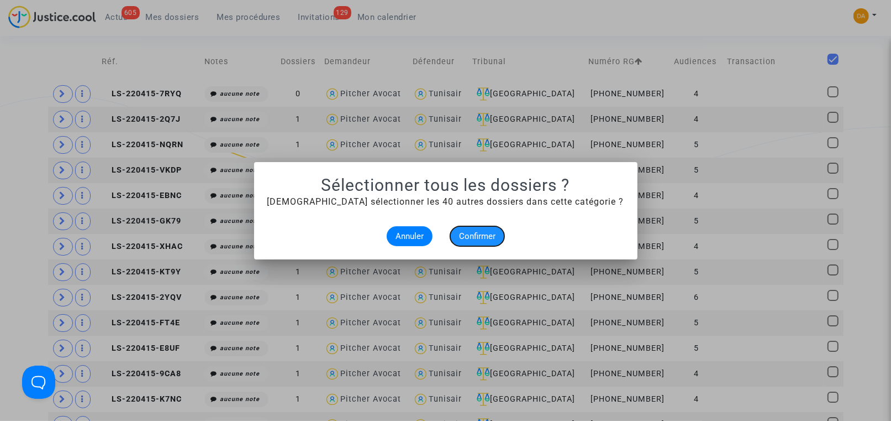
checkbox input "true"
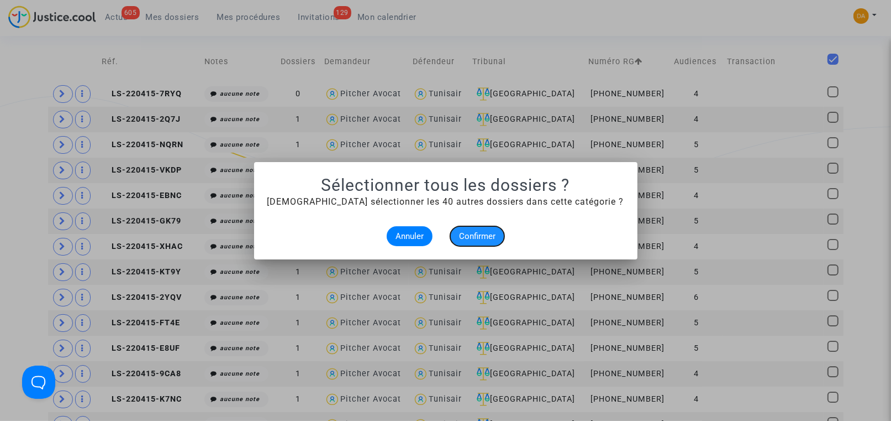
checkbox input "true"
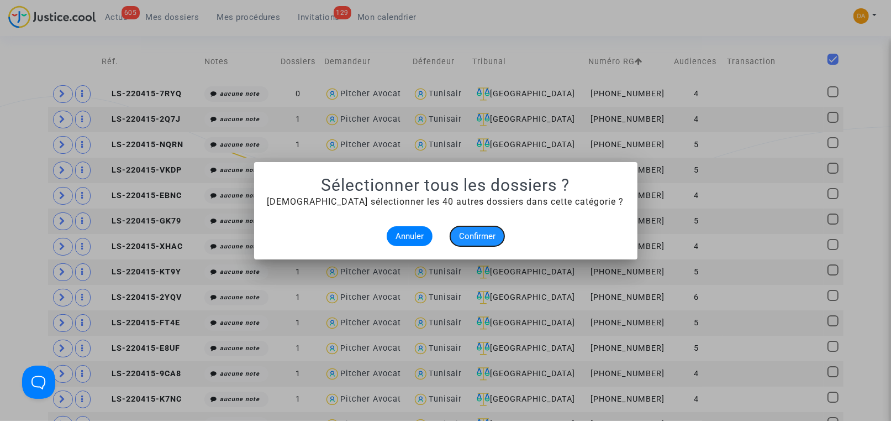
checkbox input "true"
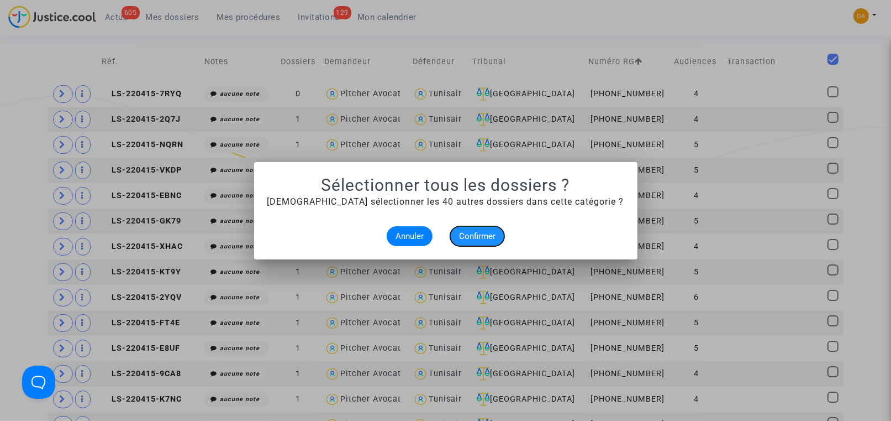
checkbox input "true"
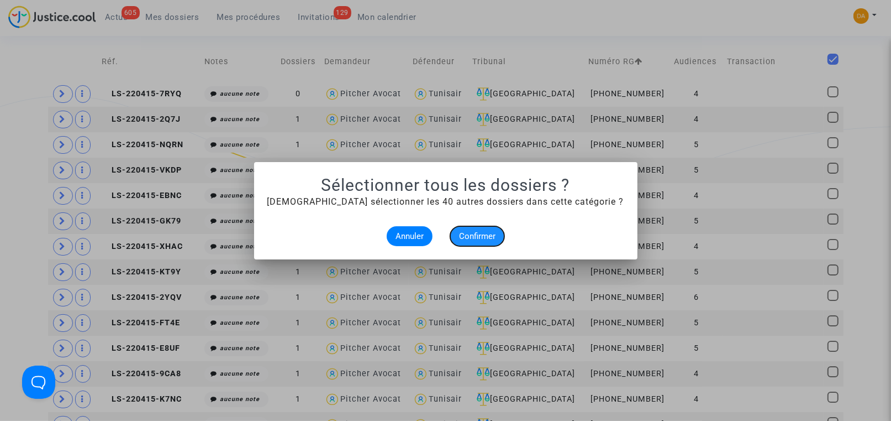
checkbox input "true"
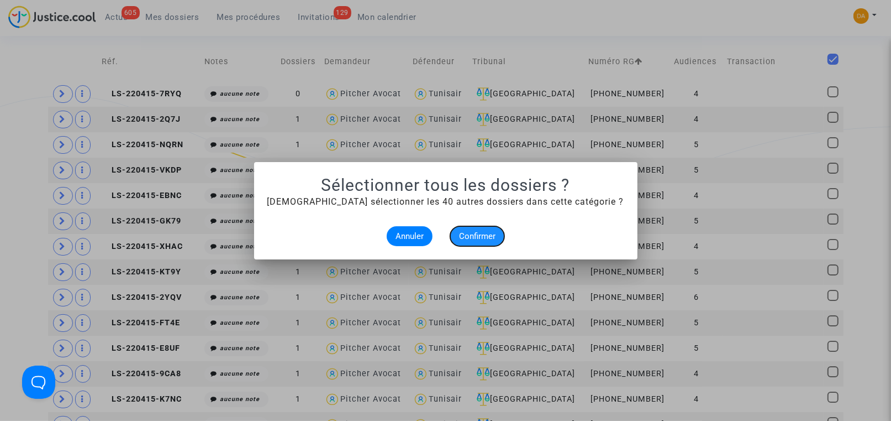
checkbox input "true"
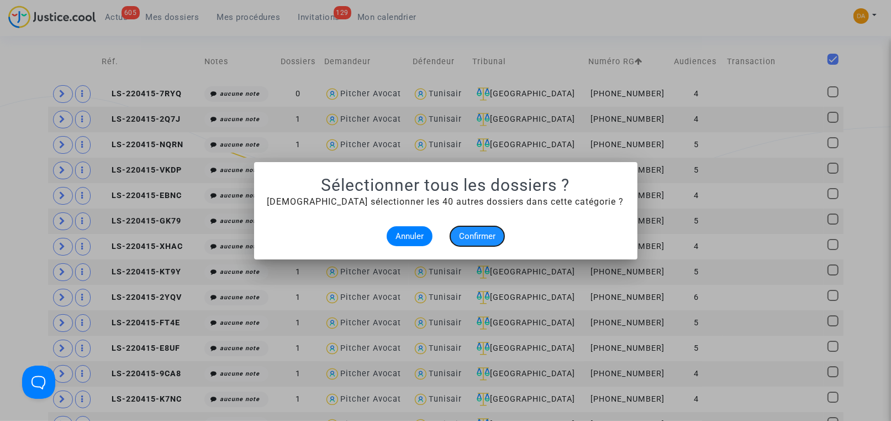
checkbox input "true"
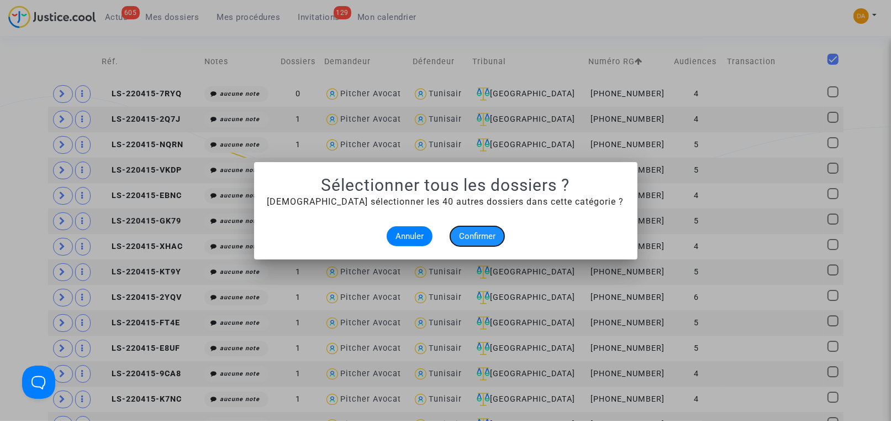
checkbox input "true"
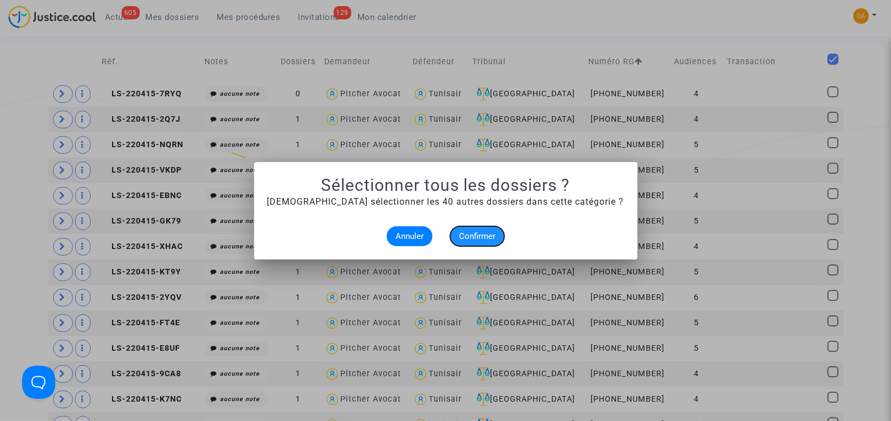
checkbox input "true"
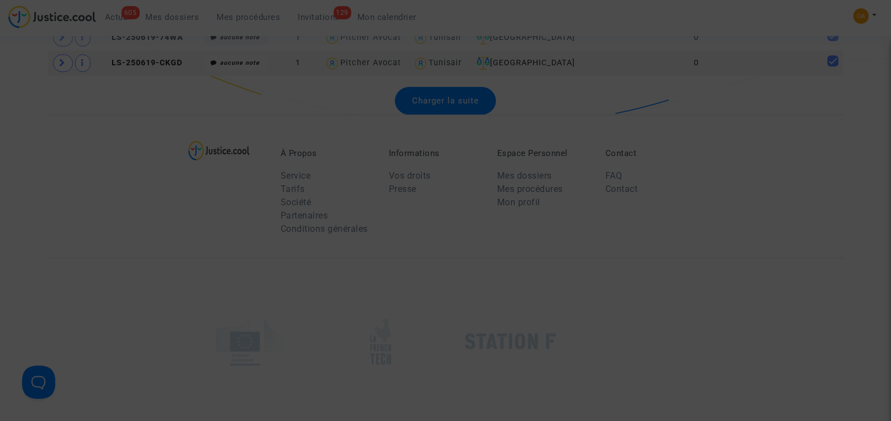
scroll to position [2633, 0]
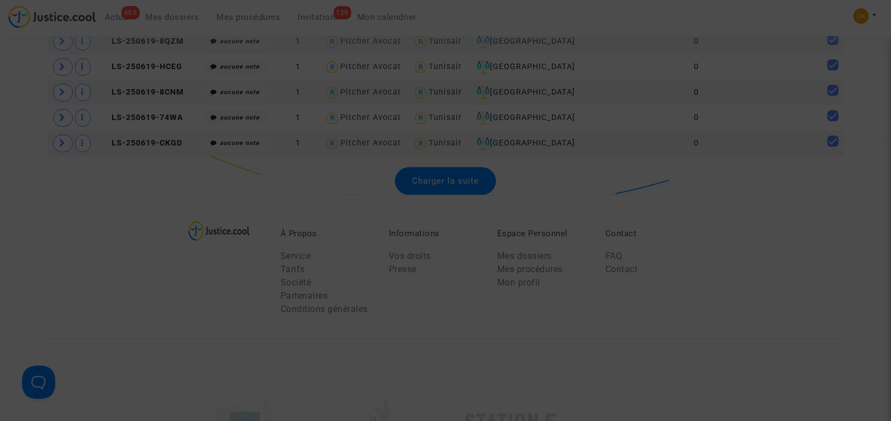
click at [301, 176] on div at bounding box center [445, 210] width 891 height 421
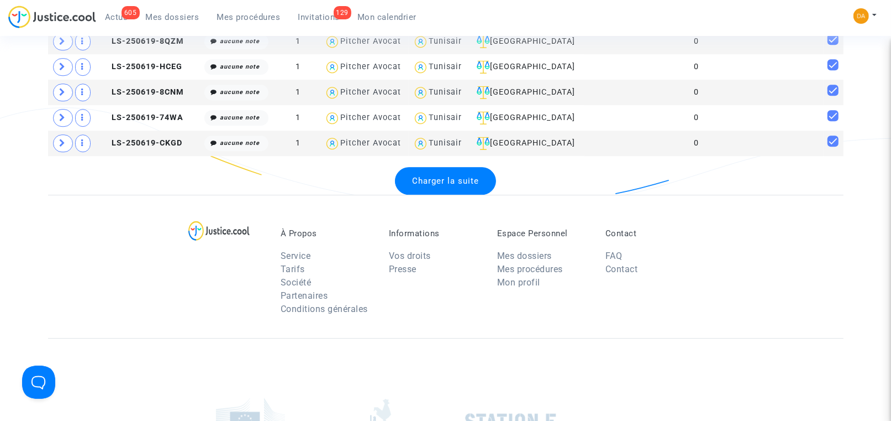
click at [464, 176] on span "Charger la suite" at bounding box center [445, 181] width 67 height 10
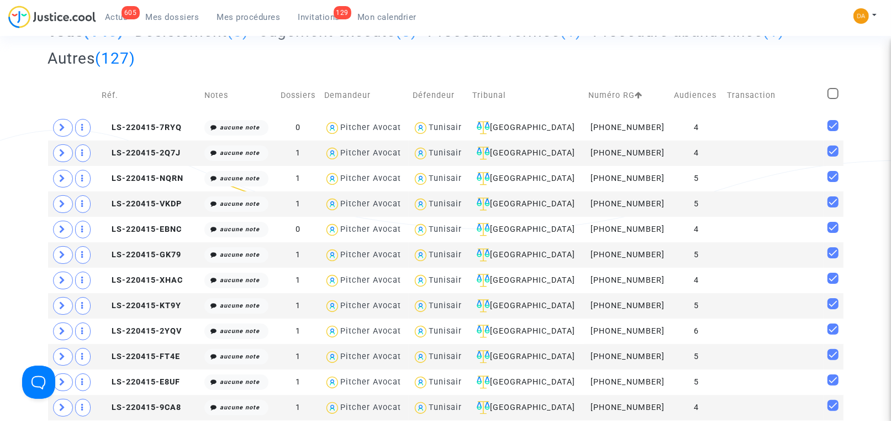
scroll to position [3, 0]
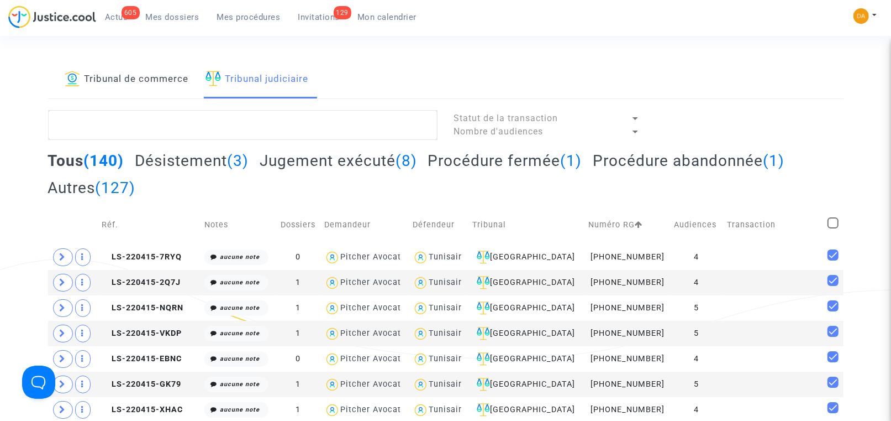
click at [833, 225] on span at bounding box center [833, 222] width 11 height 11
click at [833, 228] on input "checkbox" at bounding box center [833, 228] width 1 height 1
checkbox input "true"
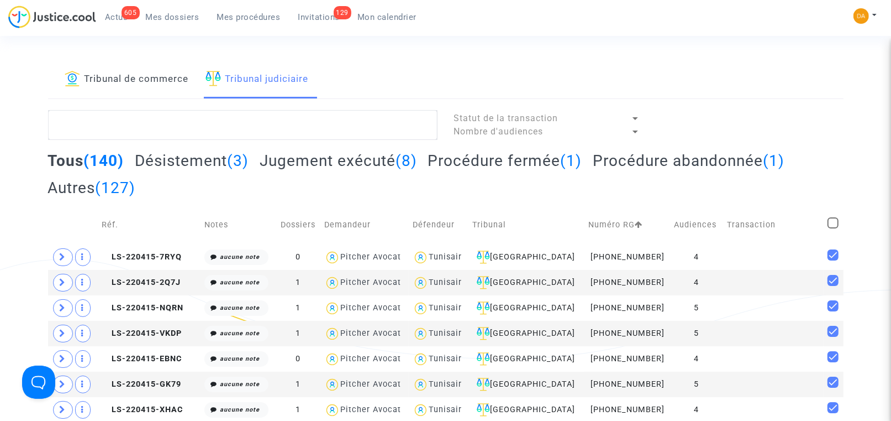
checkbox input "true"
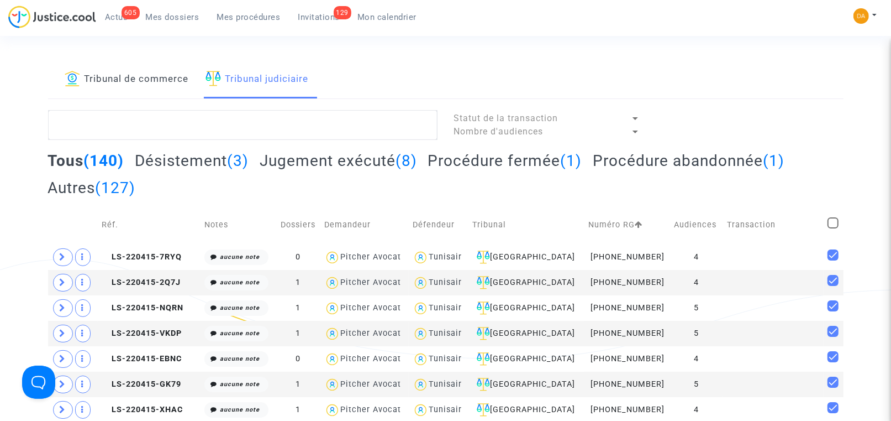
checkbox input "true"
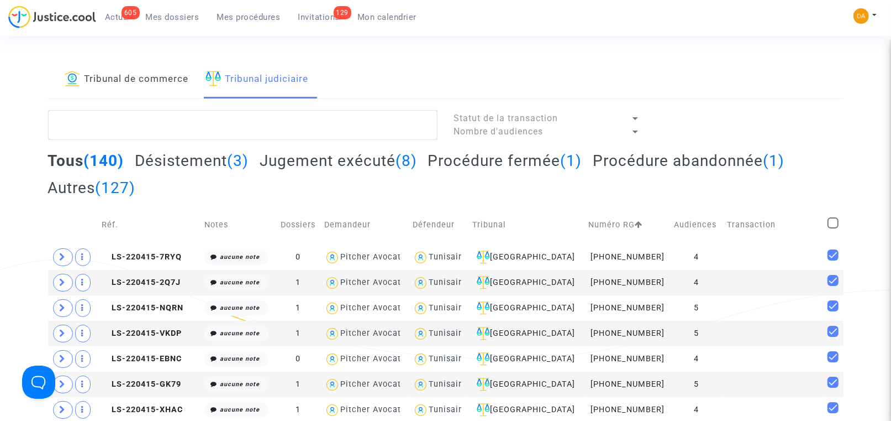
checkbox input "true"
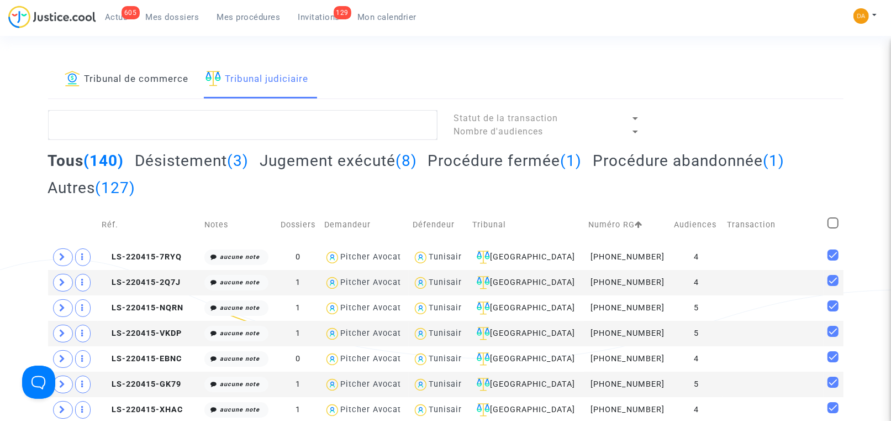
checkbox input "true"
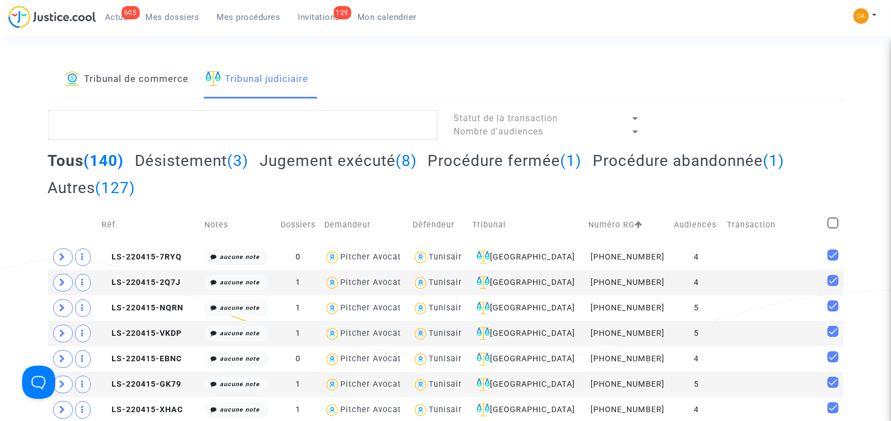
checkbox input "true"
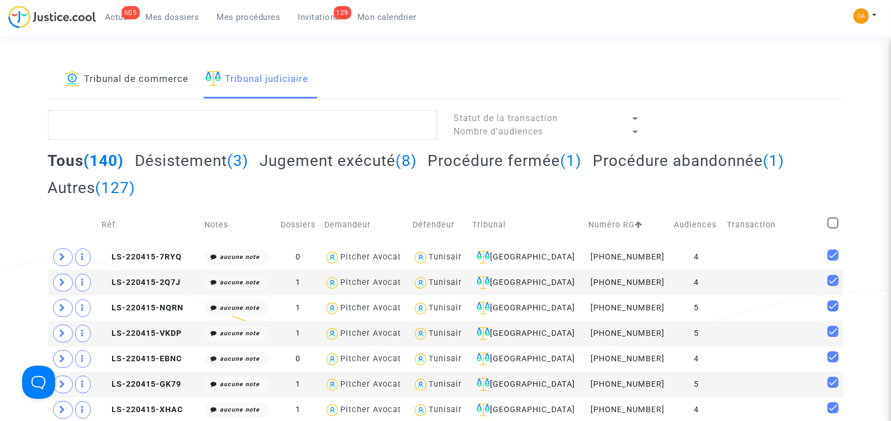
checkbox input "true"
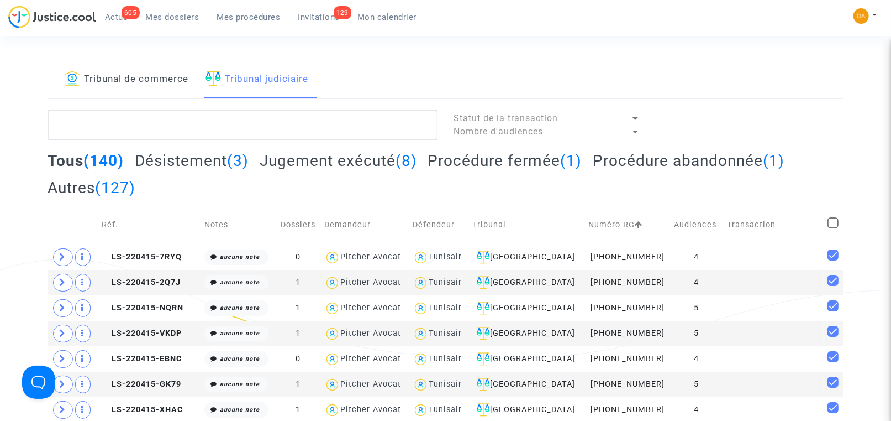
checkbox input "true"
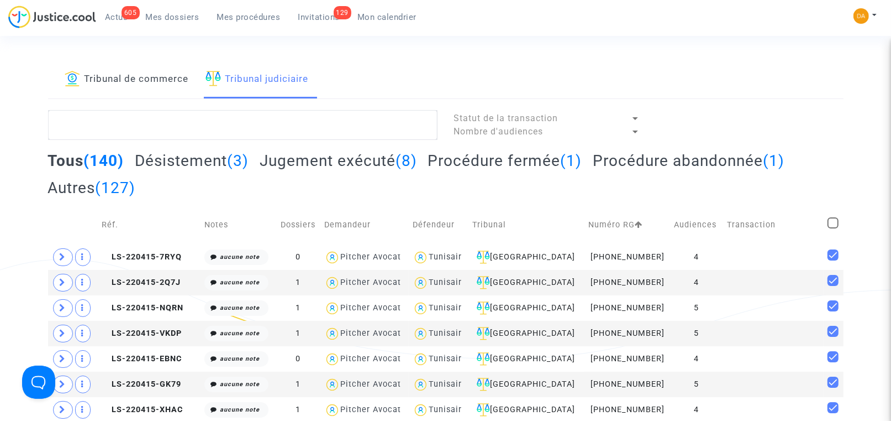
checkbox input "true"
click at [806, 125] on span "Sélection (140)" at bounding box center [796, 124] width 70 height 10
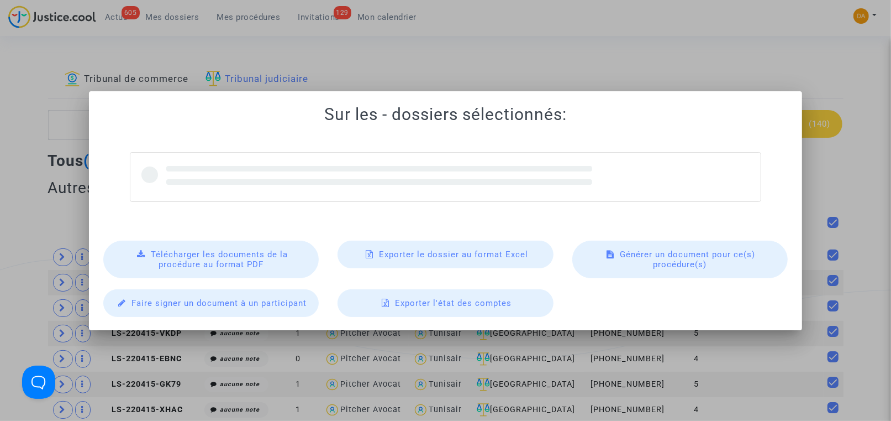
scroll to position [0, 0]
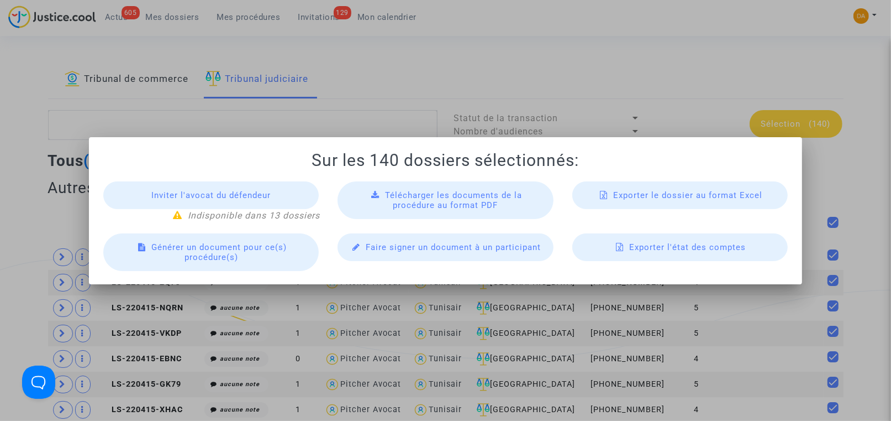
click at [469, 195] on span "Télécharger les documents de la procédure au format PDF" at bounding box center [453, 200] width 137 height 20
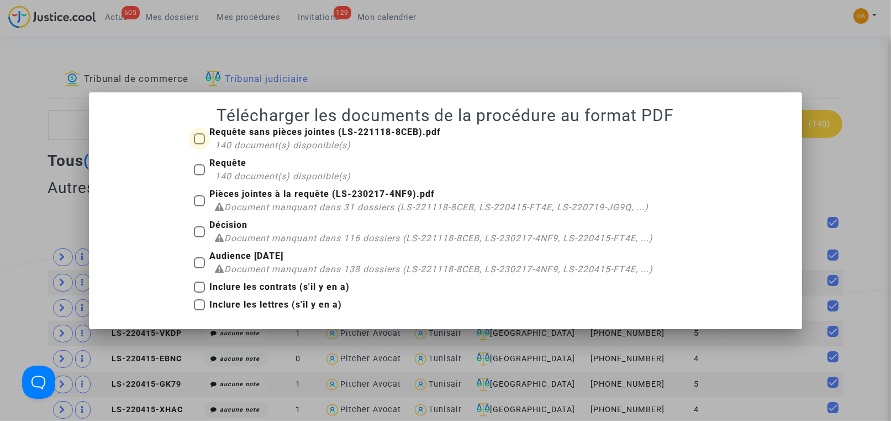
click at [200, 135] on span at bounding box center [199, 138] width 11 height 11
click at [199, 144] on input "Requête sans pièces jointes (LS-221118-8CEB).pdf 140 document(s) disponible(s)" at bounding box center [199, 144] width 1 height 1
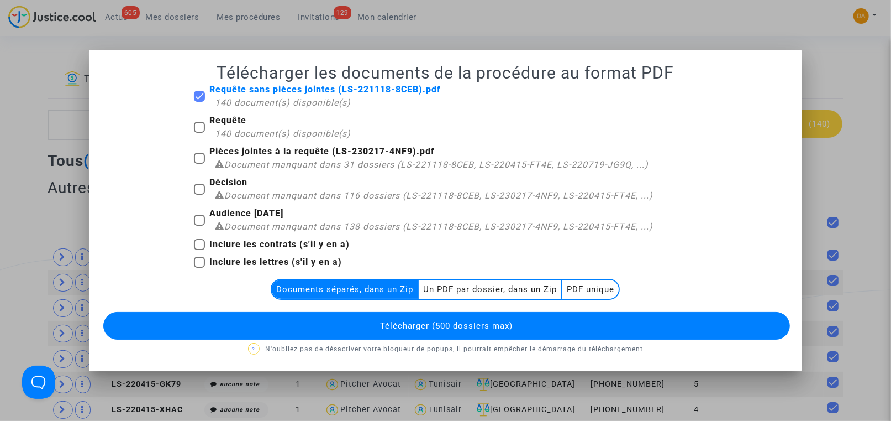
click at [199, 99] on span at bounding box center [199, 96] width 11 height 11
click at [199, 102] on input "Requête sans pièces jointes (LS-221118-8CEB).pdf 140 document(s) disponible(s)" at bounding box center [199, 102] width 1 height 1
checkbox input "false"
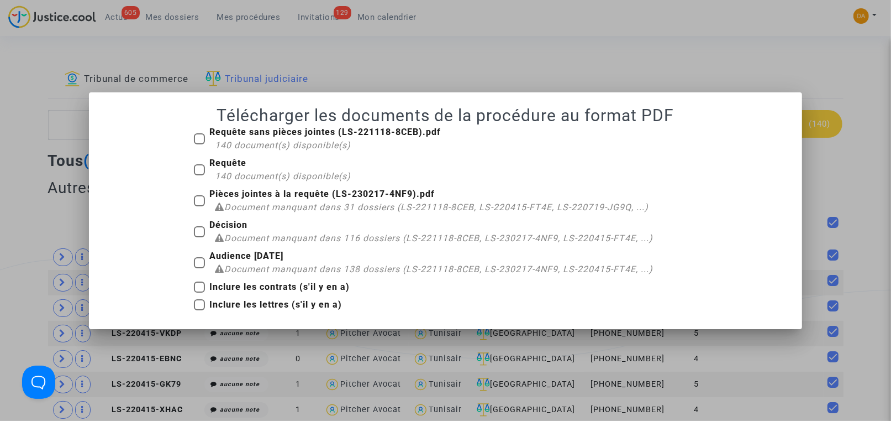
click at [195, 168] on span at bounding box center [199, 169] width 11 height 11
click at [199, 175] on input "Requête 140 document(s) disponible(s)" at bounding box center [199, 175] width 1 height 1
checkbox input "true"
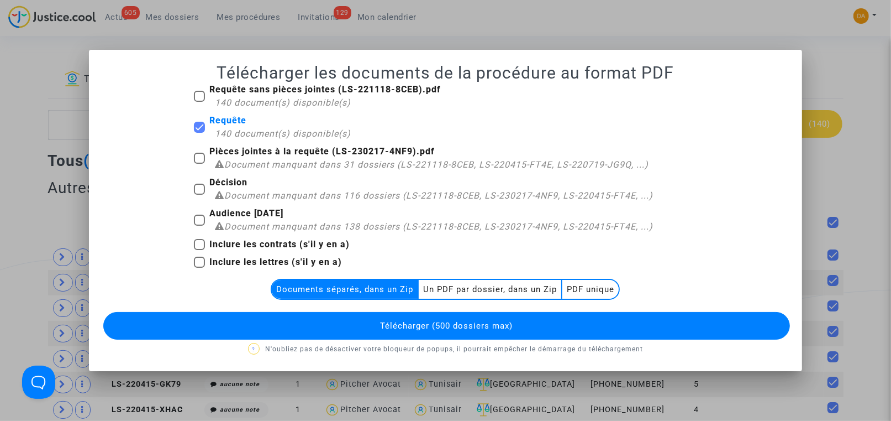
click at [197, 156] on span at bounding box center [199, 158] width 11 height 11
click at [199, 164] on input "Pièces jointes à la requête (LS-230217-4NF9).pdf Document manquant dans 31 doss…" at bounding box center [199, 164] width 1 height 1
click at [202, 155] on span at bounding box center [199, 158] width 11 height 11
click at [199, 164] on input "Pièces jointes à la requête (LS-230217-4NF9).pdf Document manquant dans 31 doss…" at bounding box center [199, 164] width 1 height 1
checkbox input "false"
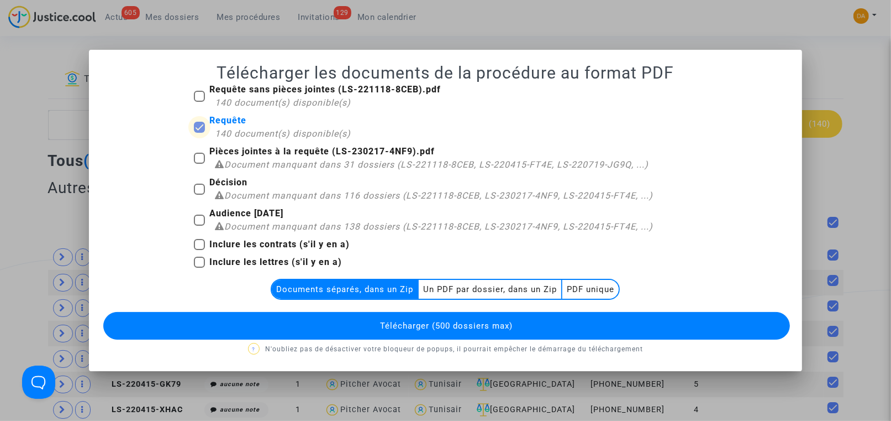
click at [201, 128] on span at bounding box center [199, 127] width 11 height 11
click at [199, 133] on input "Requête 140 document(s) disponible(s)" at bounding box center [199, 133] width 1 height 1
checkbox input "false"
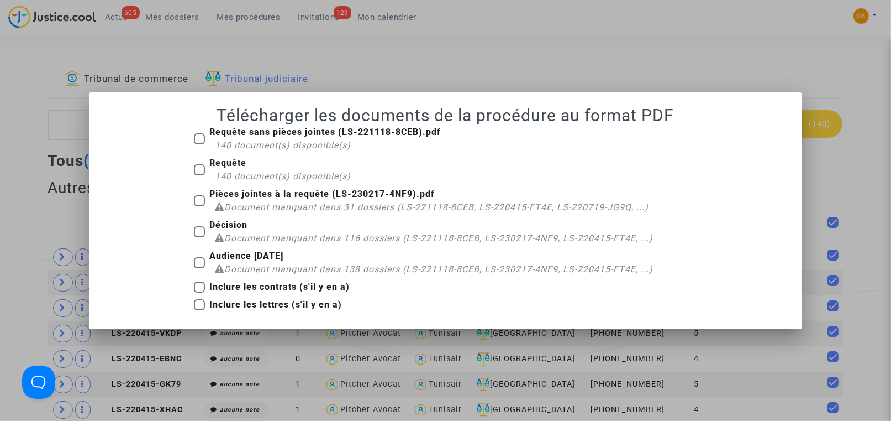
click at [732, 55] on div at bounding box center [445, 210] width 891 height 421
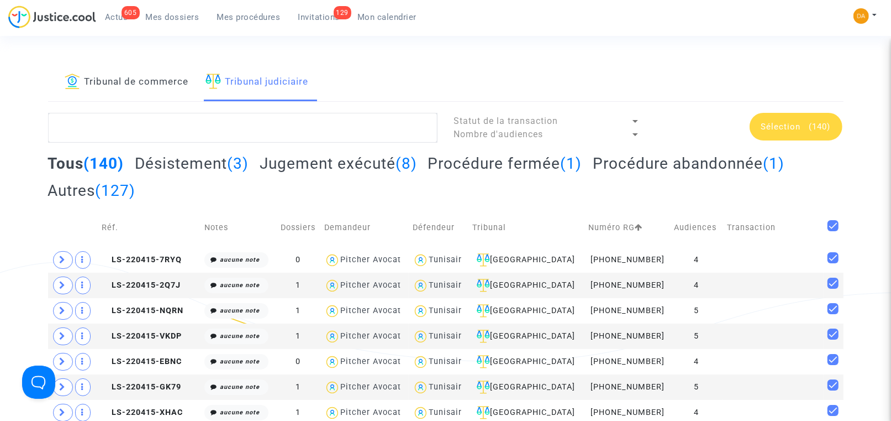
click at [822, 123] on span "(140)" at bounding box center [821, 127] width 22 height 10
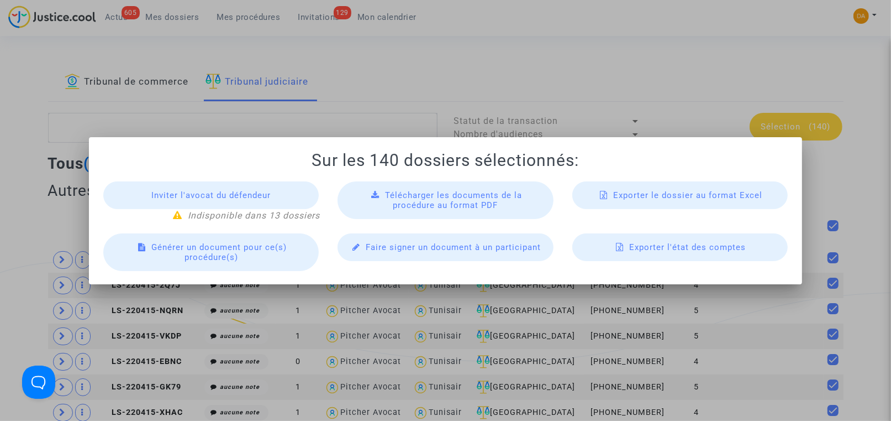
click at [657, 196] on span "Exporter le dossier au format Excel" at bounding box center [687, 195] width 149 height 10
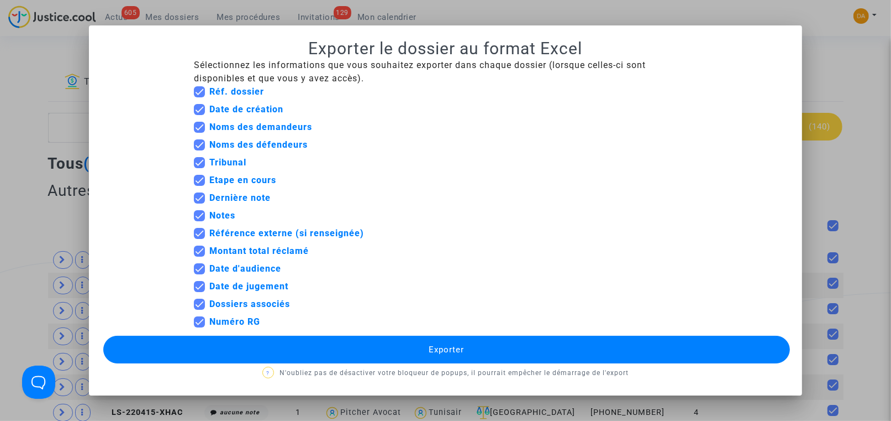
click at [452, 345] on span "Exporter" at bounding box center [446, 349] width 35 height 10
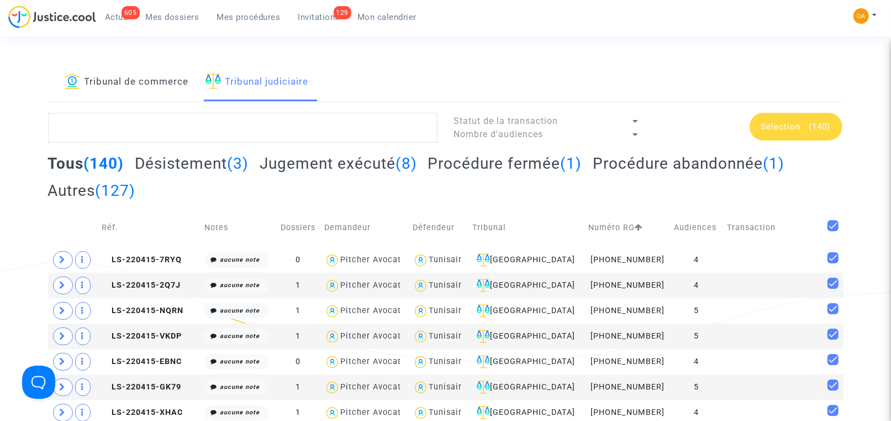
click at [400, 76] on div "Tribunal de commerce Tribunal judiciaire" at bounding box center [446, 83] width 796 height 38
click at [143, 84] on link "Tribunal de commerce" at bounding box center [127, 83] width 124 height 38
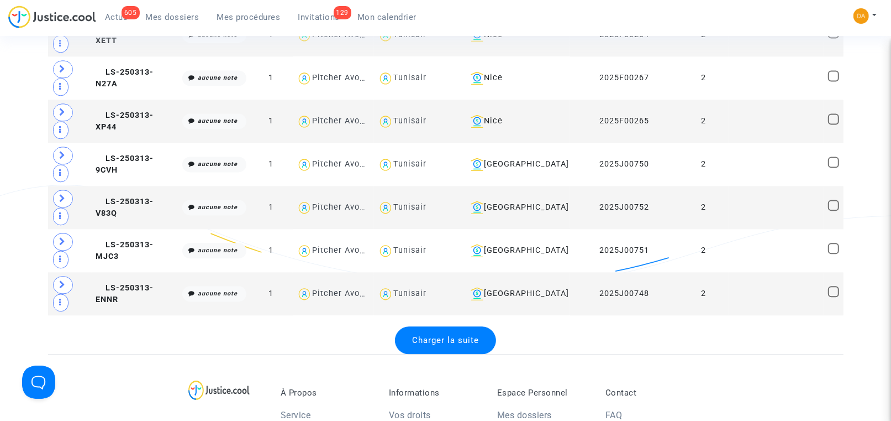
scroll to position [2072, 0]
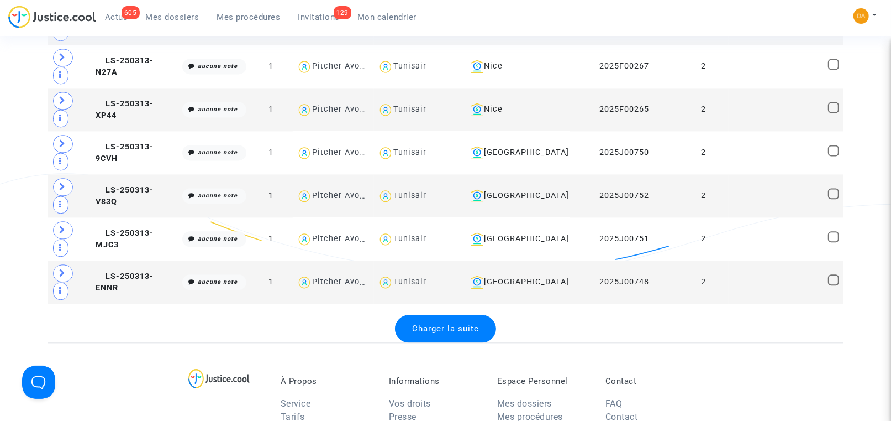
click at [448, 314] on div "Charger la suite" at bounding box center [445, 328] width 101 height 28
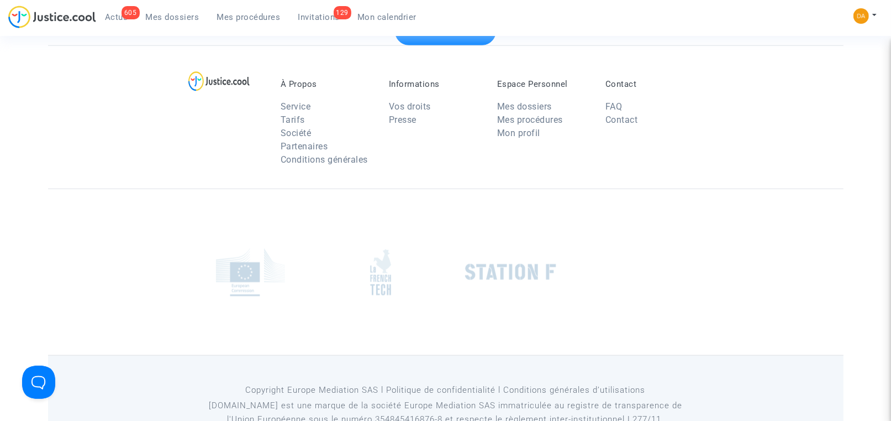
scroll to position [4109, 0]
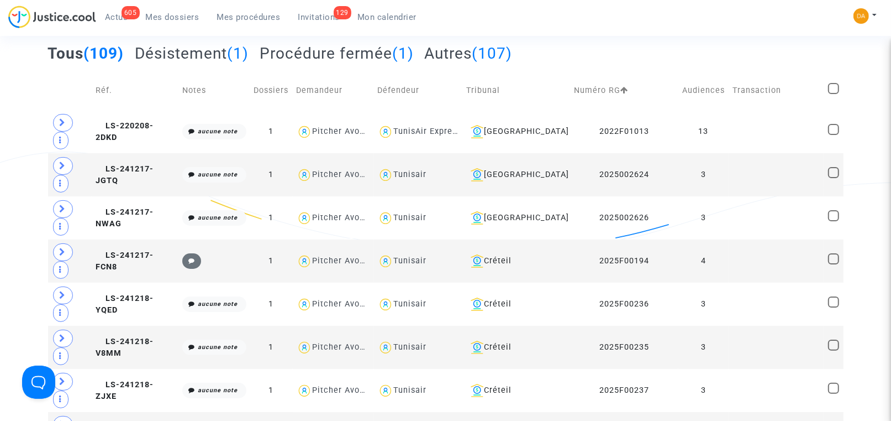
scroll to position [0, 0]
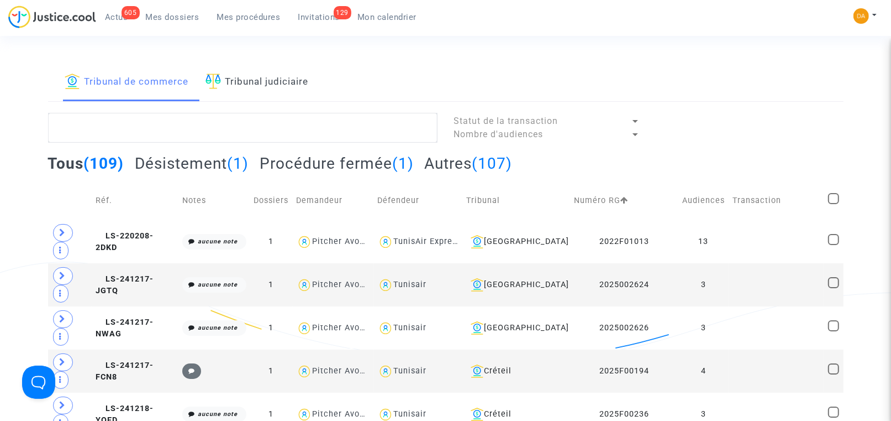
click at [832, 197] on span at bounding box center [833, 198] width 11 height 11
click at [833, 204] on input "checkbox" at bounding box center [833, 204] width 1 height 1
checkbox input "true"
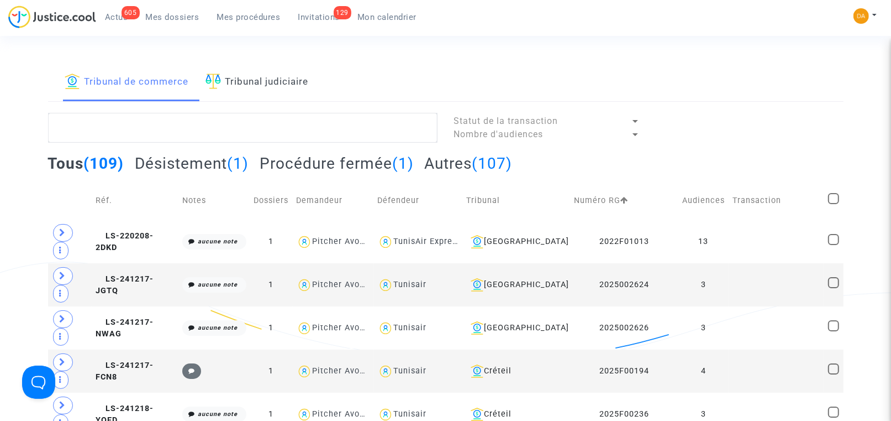
checkbox input "true"
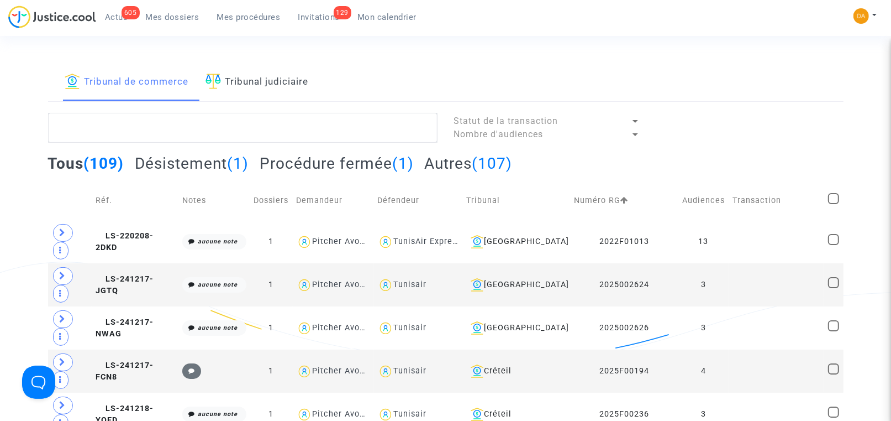
checkbox input "true"
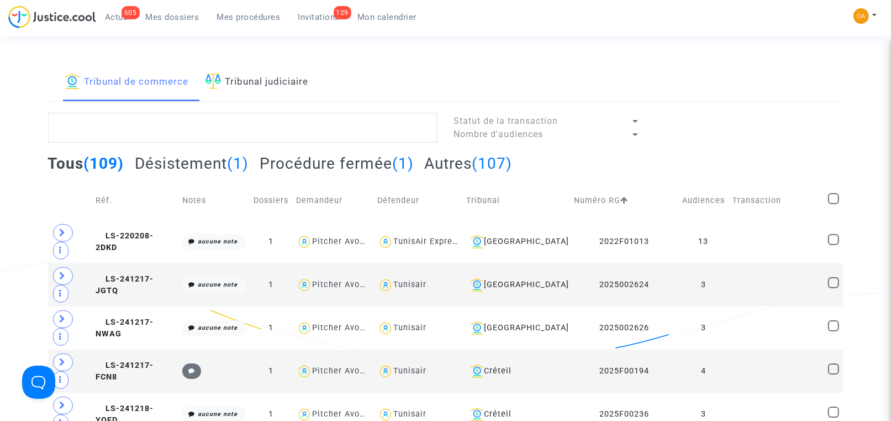
checkbox input "true"
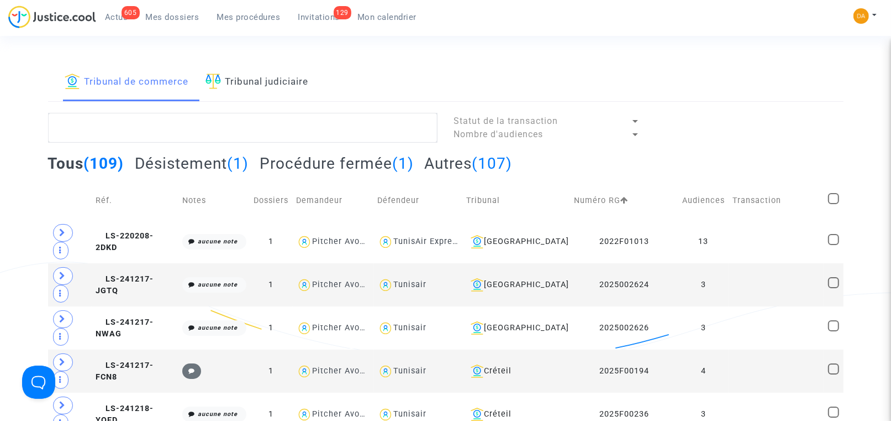
checkbox input "true"
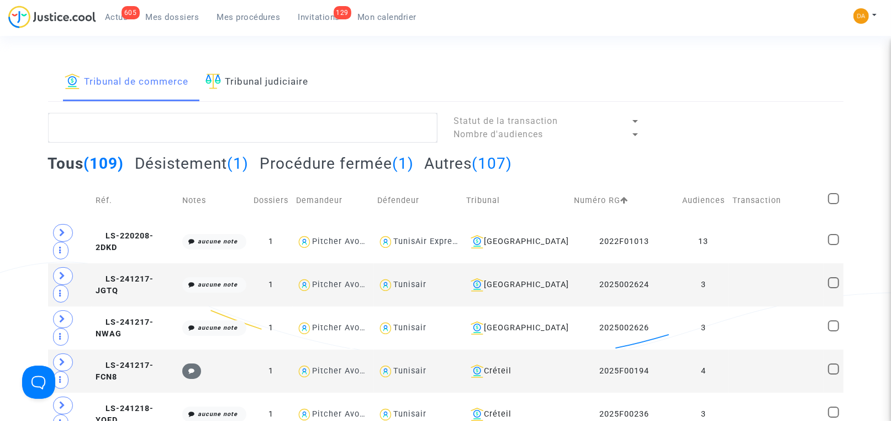
checkbox input "true"
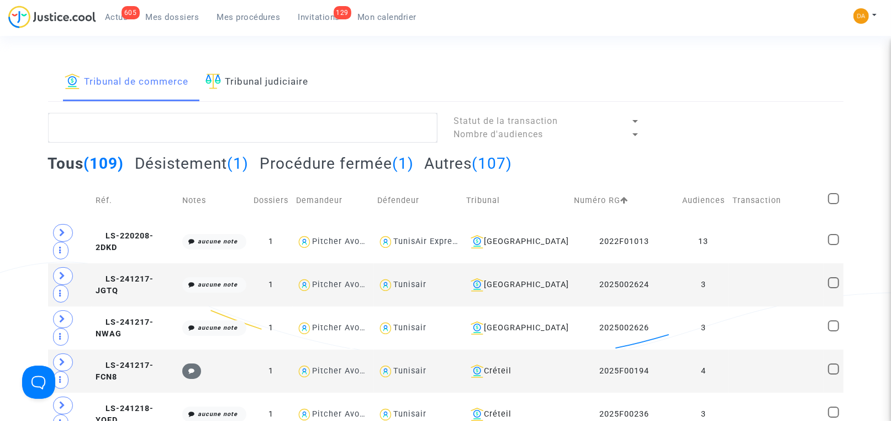
checkbox input "true"
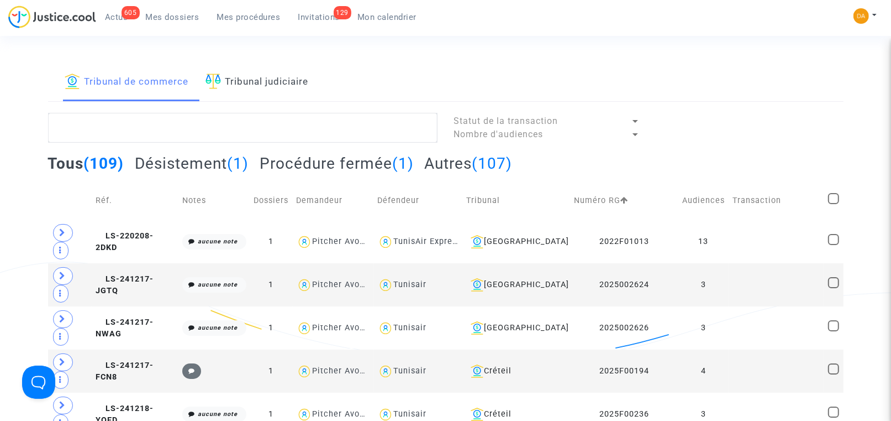
checkbox input "true"
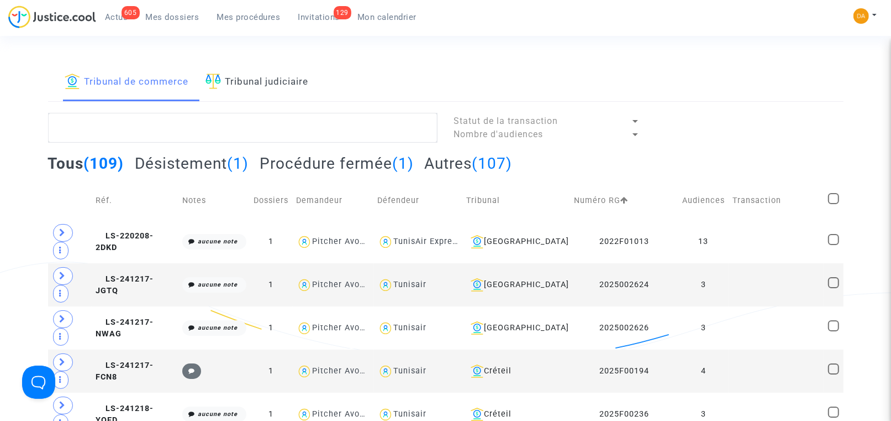
checkbox input "true"
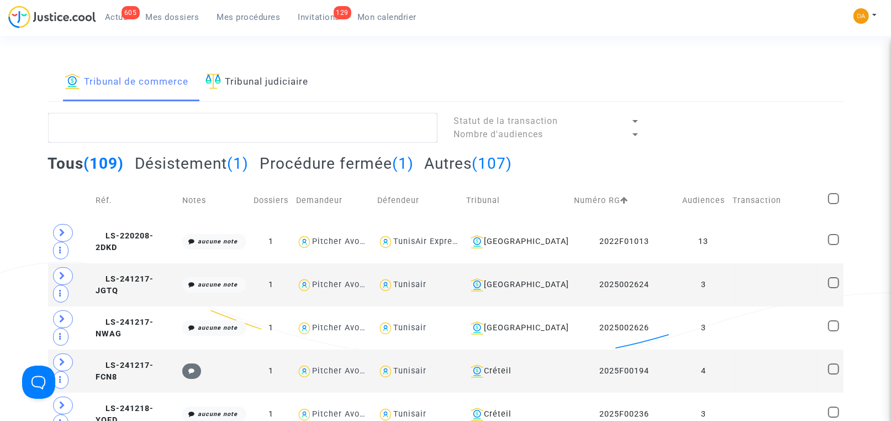
checkbox input "true"
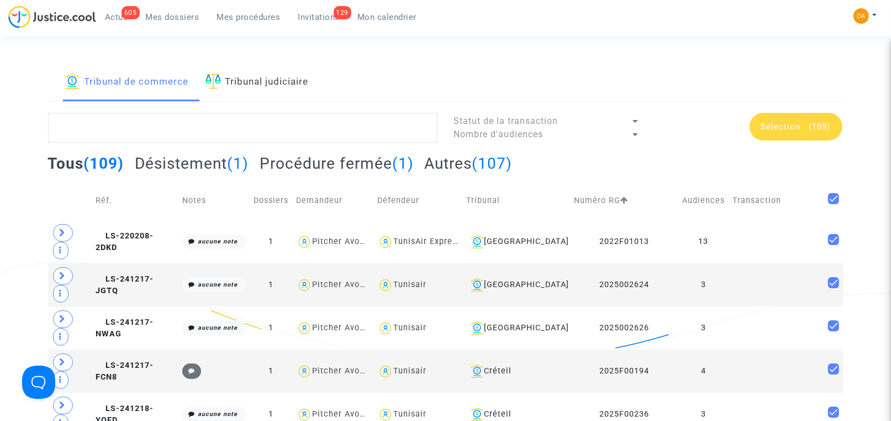
click at [812, 129] on span "(109)" at bounding box center [821, 127] width 22 height 10
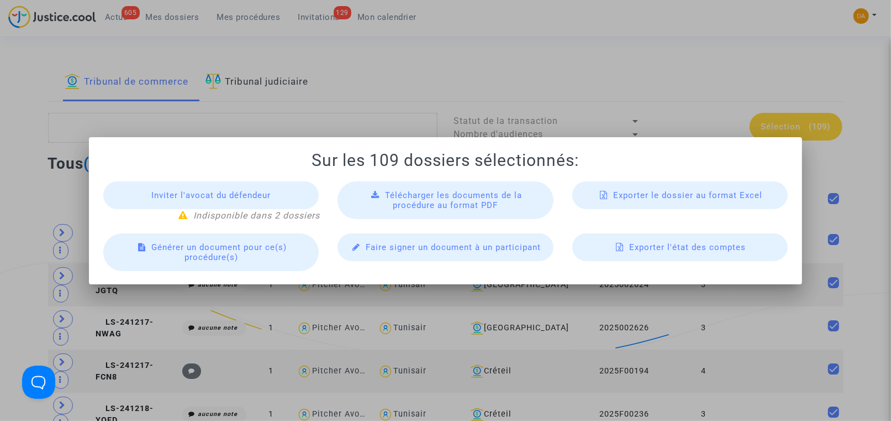
click at [690, 196] on span "Exporter le dossier au format Excel" at bounding box center [687, 195] width 149 height 10
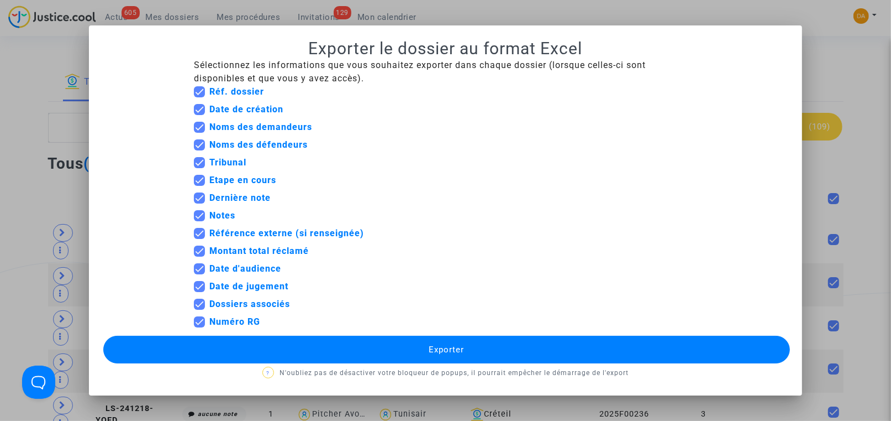
click at [441, 344] on button "Exporter" at bounding box center [446, 349] width 686 height 28
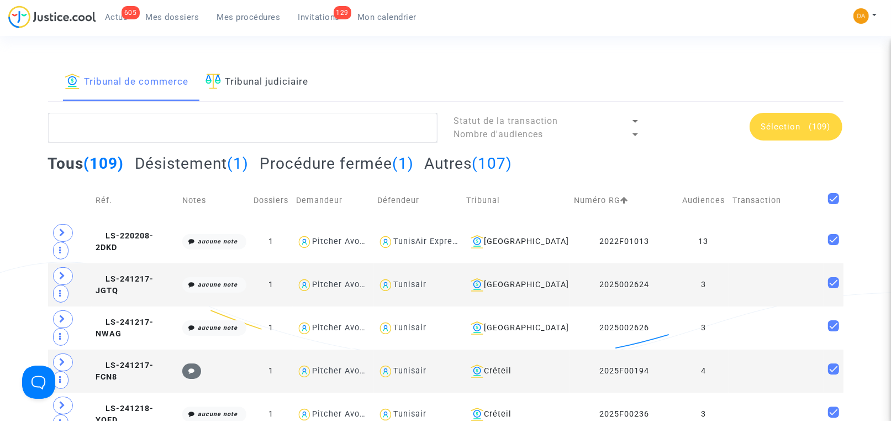
click at [172, 14] on span "Mes dossiers" at bounding box center [173, 17] width 54 height 10
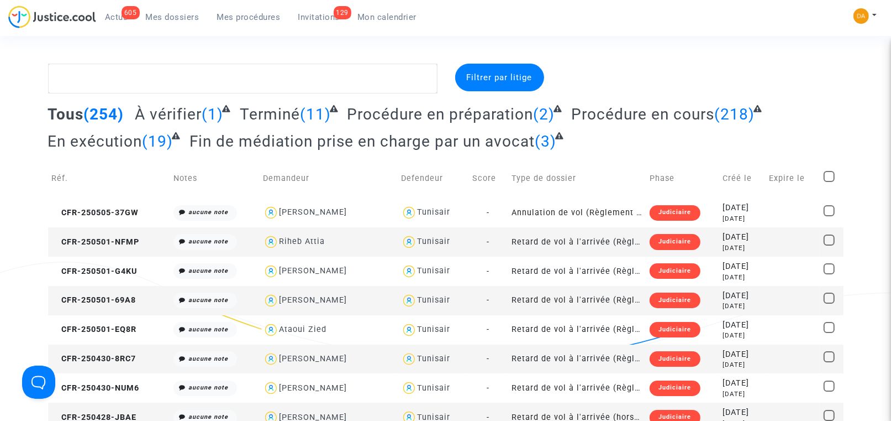
click at [832, 171] on span at bounding box center [829, 176] width 11 height 11
click at [829, 182] on input "checkbox" at bounding box center [829, 182] width 1 height 1
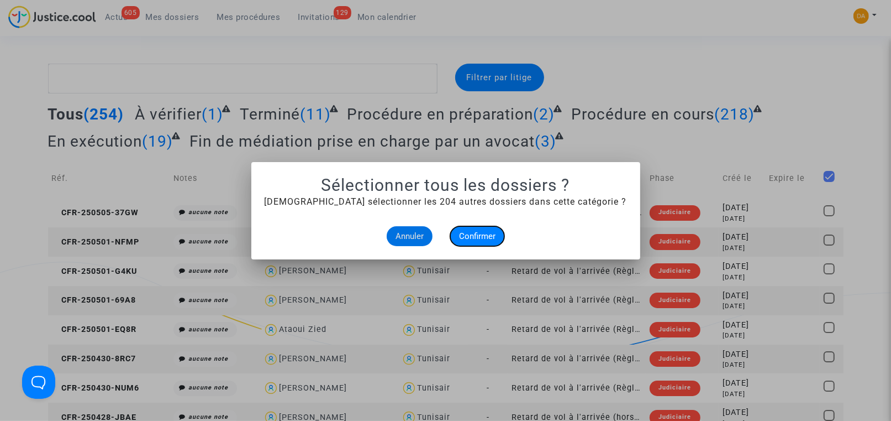
click at [472, 238] on span "Confirmer" at bounding box center [477, 236] width 36 height 10
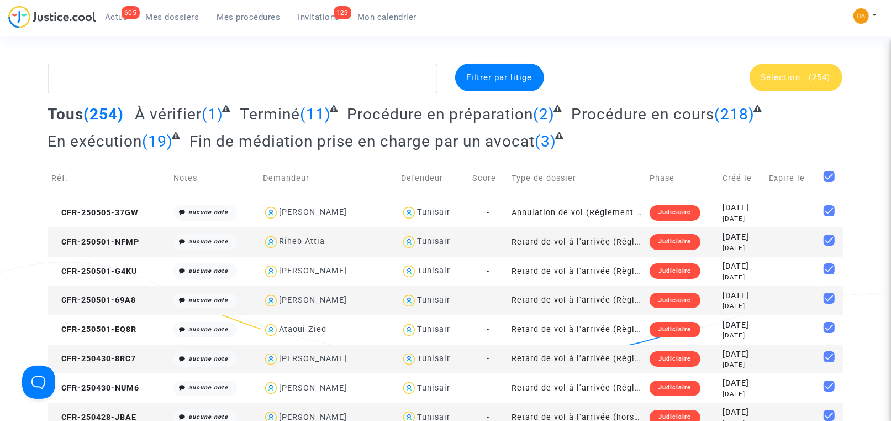
click at [812, 77] on span "(254)" at bounding box center [821, 77] width 22 height 10
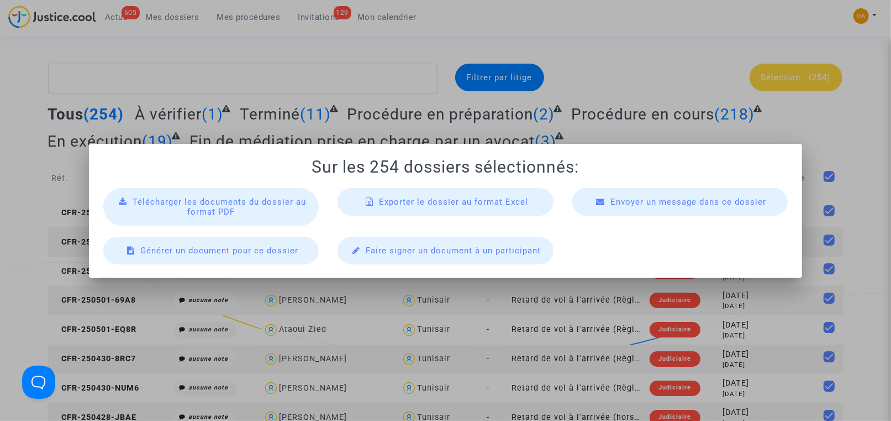
click at [464, 199] on span "Exporter le dossier au format Excel" at bounding box center [453, 202] width 149 height 10
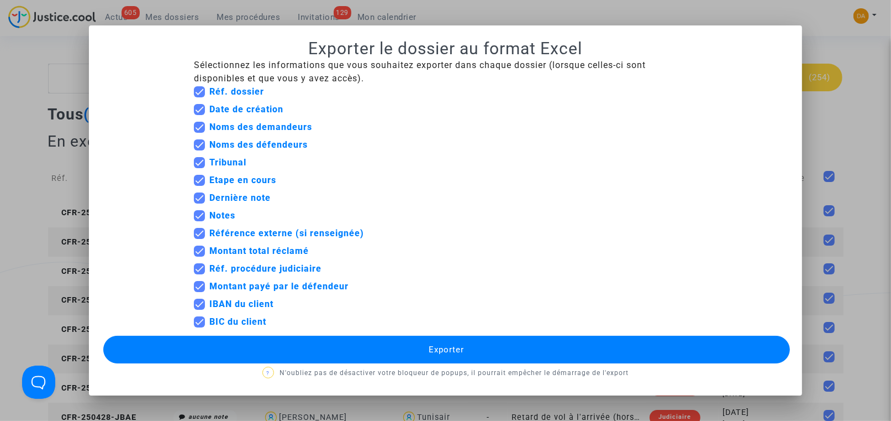
click at [466, 348] on button "Exporter" at bounding box center [446, 349] width 686 height 28
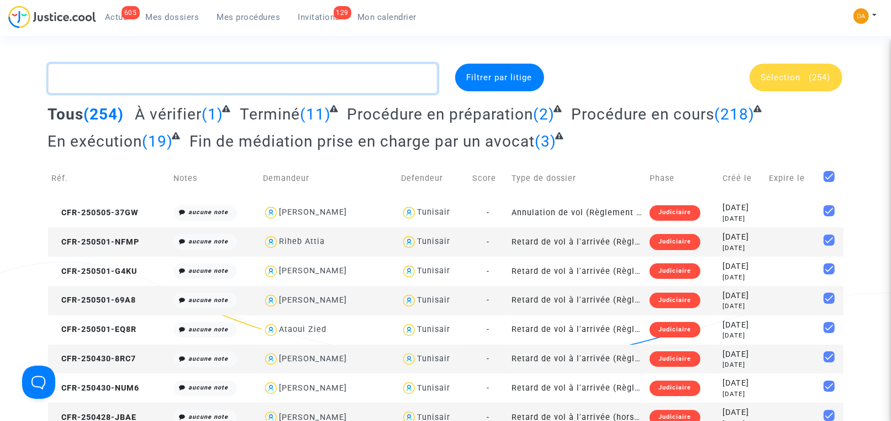
click at [178, 78] on textarea at bounding box center [243, 79] width 390 height 30
paste textarea "LS-241218-99PB"
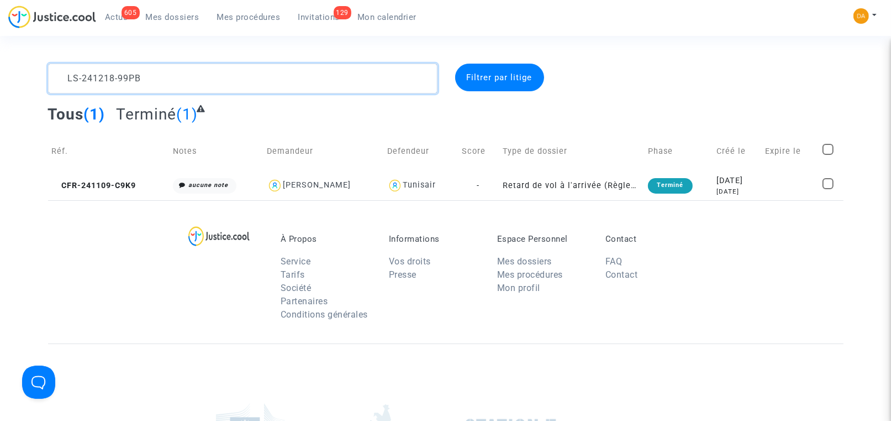
drag, startPoint x: 208, startPoint y: 82, endPoint x: 42, endPoint y: 72, distance: 166.7
click at [42, 72] on div "LS-241218-99PB" at bounding box center [243, 79] width 406 height 30
paste textarea "CFR-250407-8JAW"
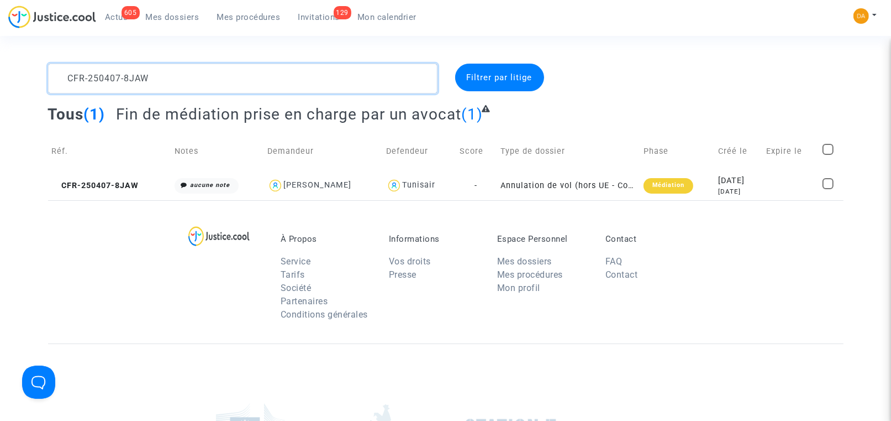
drag, startPoint x: 338, startPoint y: 78, endPoint x: 58, endPoint y: 67, distance: 279.8
click at [58, 67] on textarea at bounding box center [243, 79] width 390 height 30
